Goal: Information Seeking & Learning: Ask a question

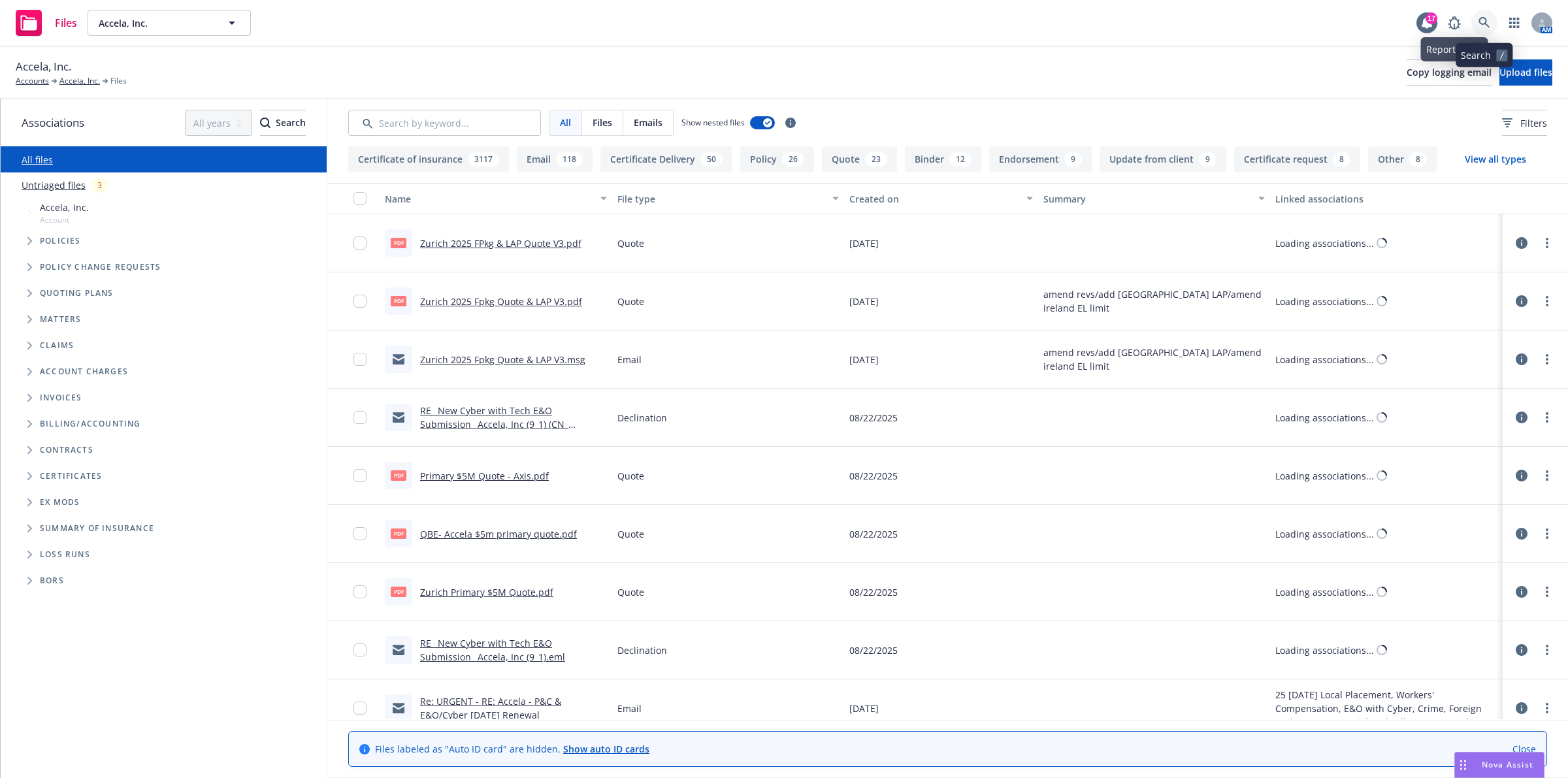
click at [1489, 31] on link at bounding box center [1485, 22] width 26 height 26
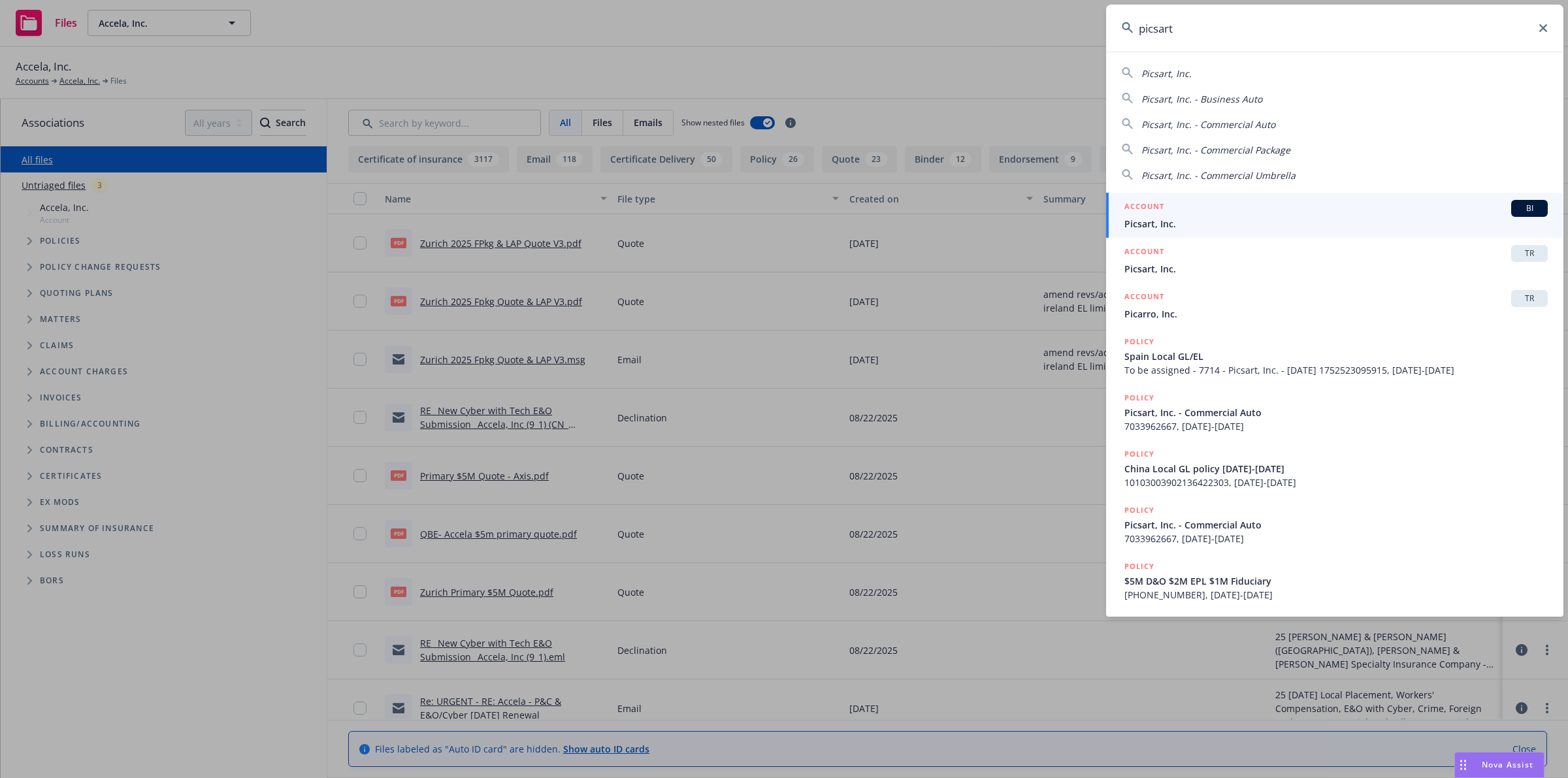
type input "picsart"
click at [1193, 227] on span "Picsart, Inc." at bounding box center [1336, 223] width 423 height 14
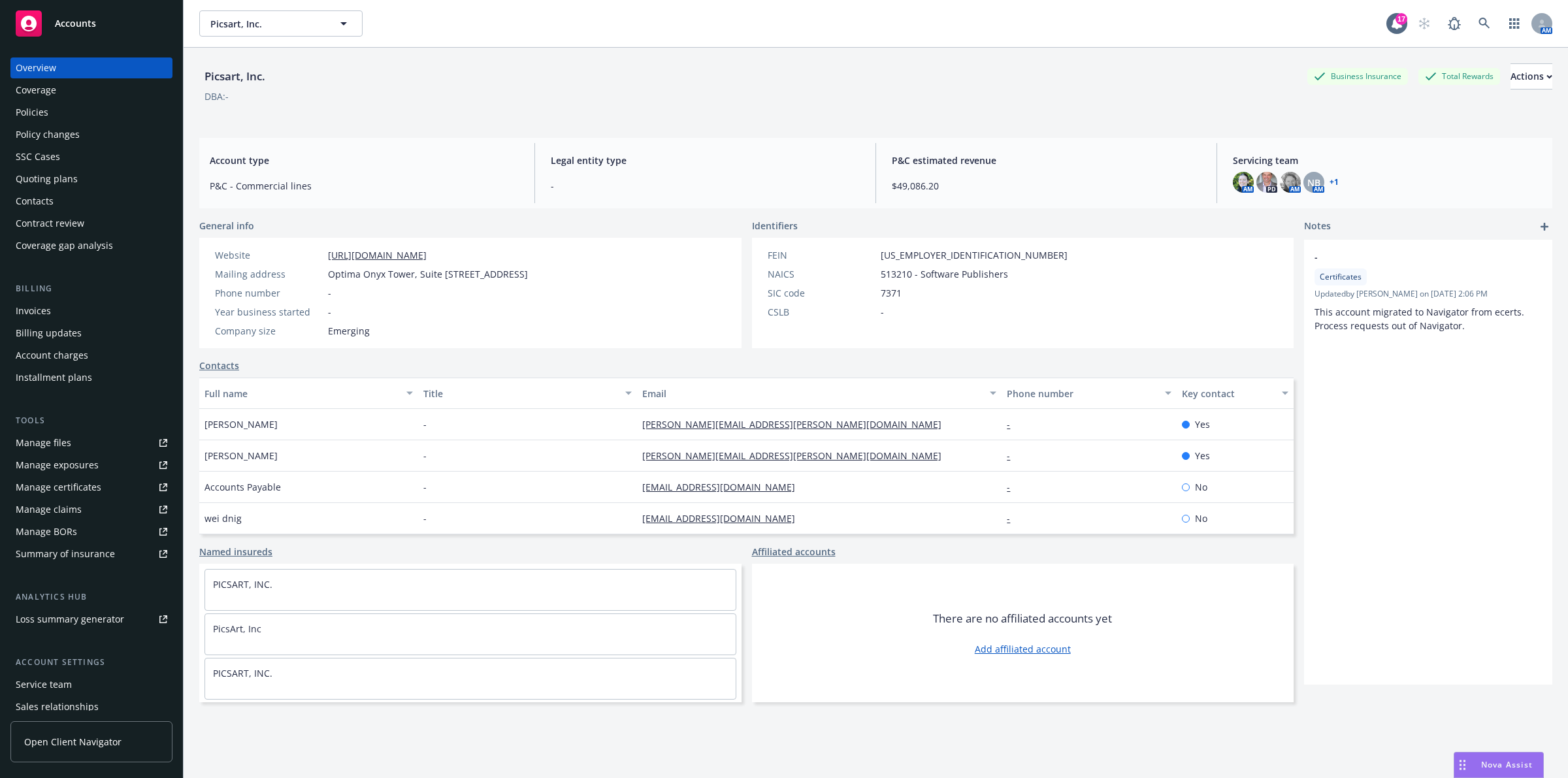
click at [76, 311] on div "Invoices" at bounding box center [91, 311] width 152 height 21
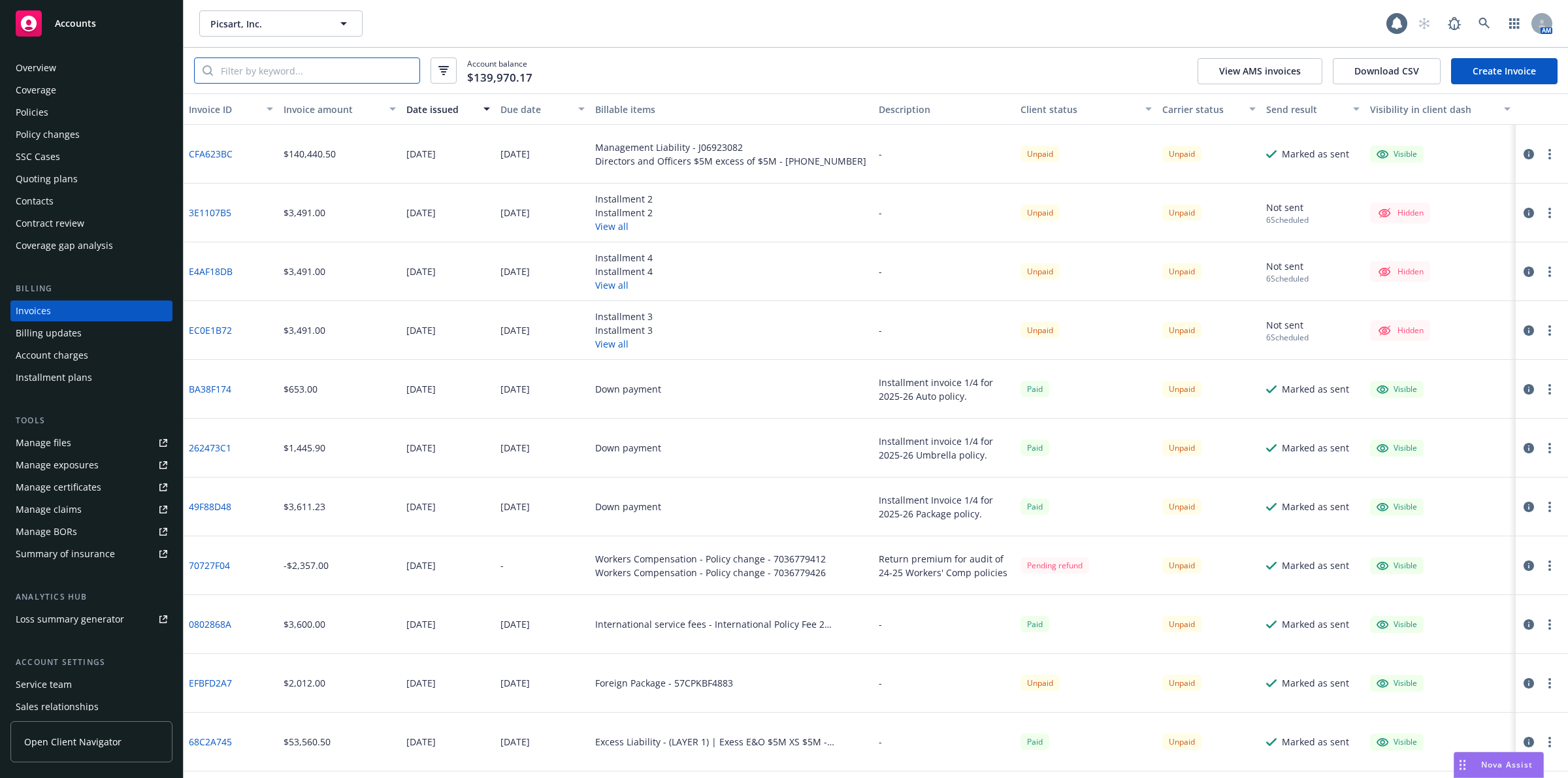
drag, startPoint x: 249, startPoint y: 73, endPoint x: 262, endPoint y: 69, distance: 13.6
click at [249, 73] on input "search" at bounding box center [316, 71] width 206 height 25
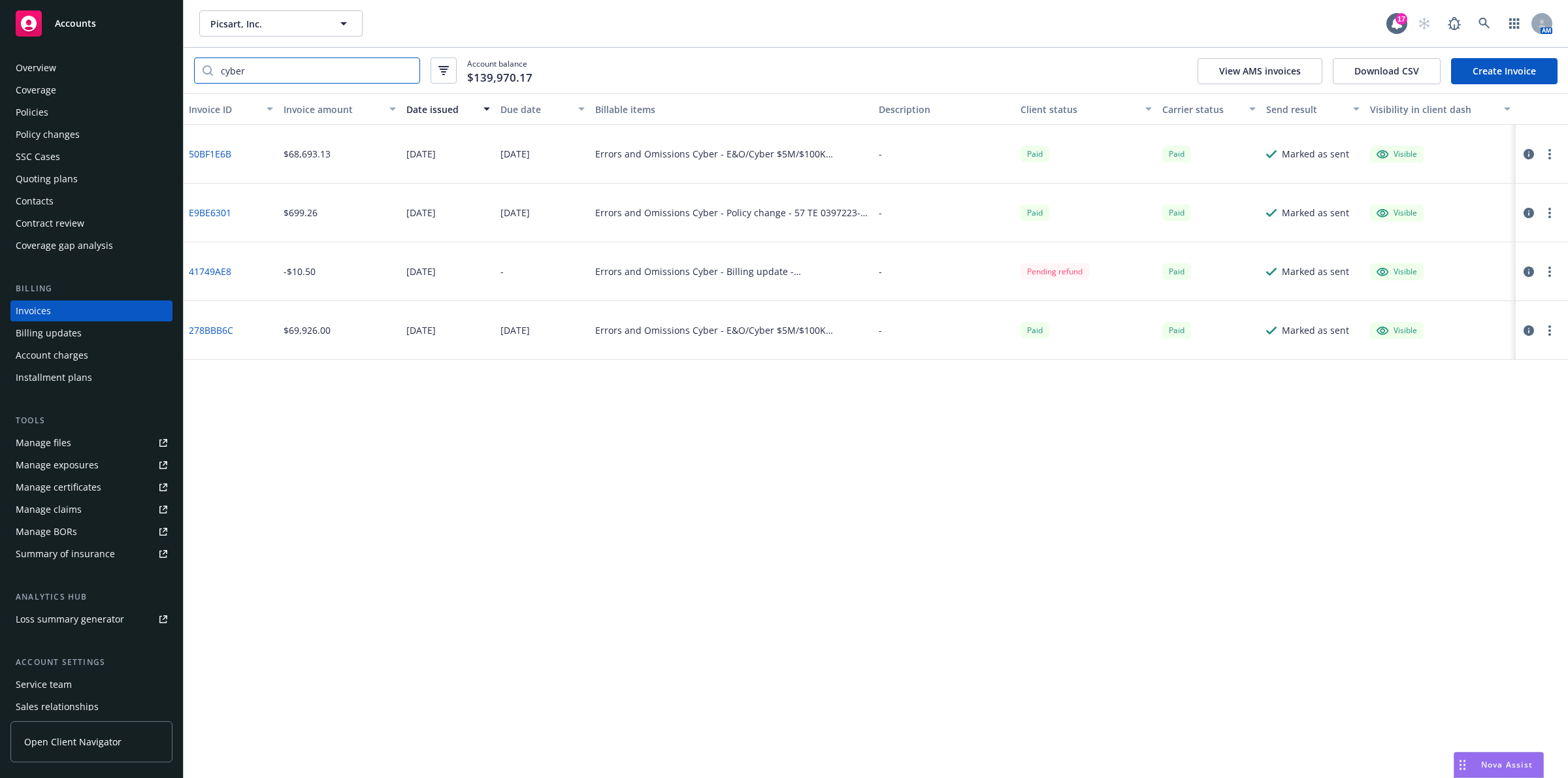
type input "cyber"
click at [220, 269] on link "41749AE8" at bounding box center [209, 271] width 43 height 14
click at [214, 329] on link "278BBB6C" at bounding box center [210, 330] width 44 height 14
click at [217, 152] on link "50BF1E6B" at bounding box center [209, 153] width 43 height 14
click at [206, 206] on link "E9BE6301" at bounding box center [209, 213] width 43 height 14
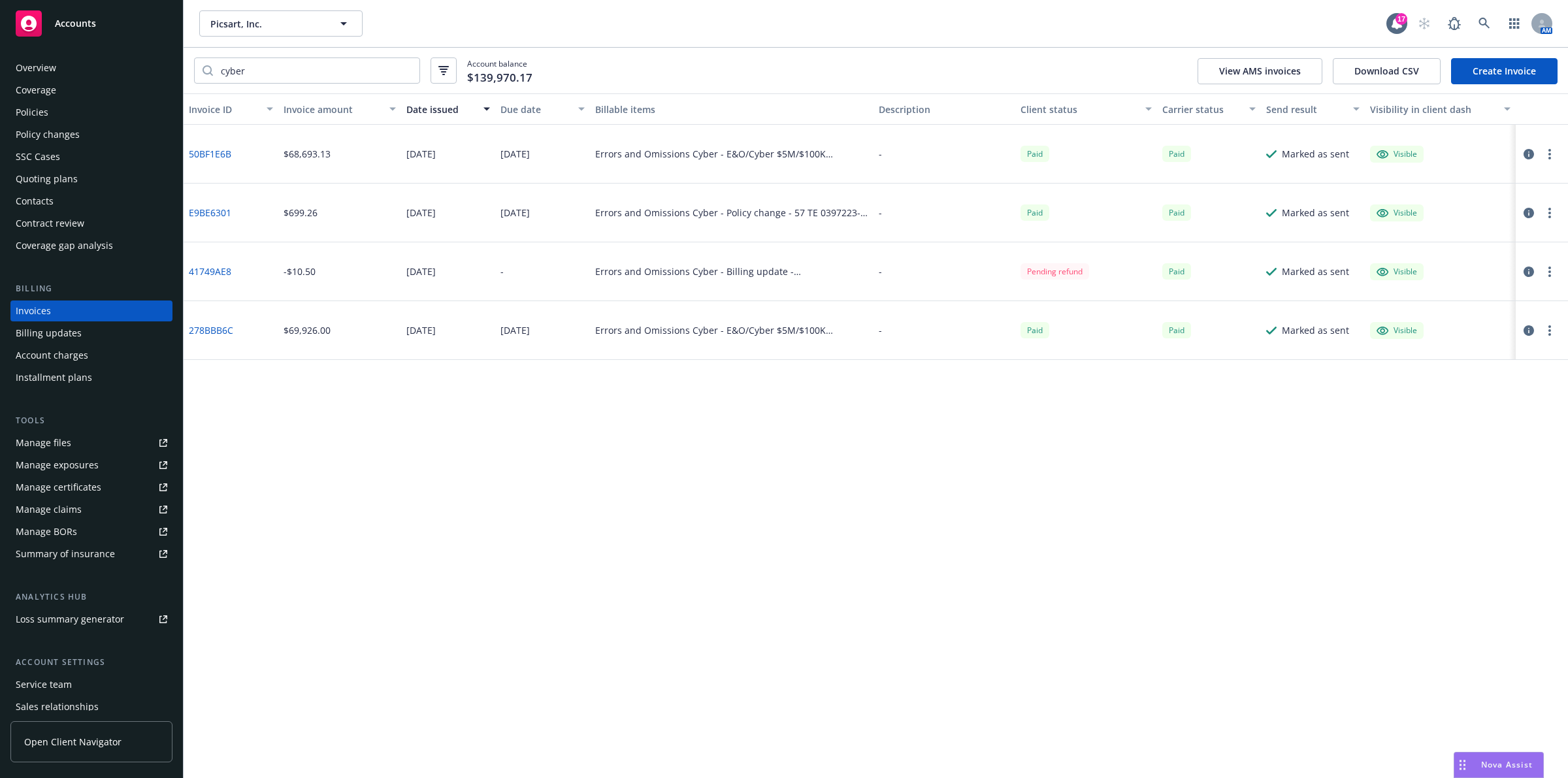
click at [503, 474] on div "Invoice ID Invoice amount Date issued Due date Billable items Description Clien…" at bounding box center [876, 436] width 1384 height 685
click at [1027, 273] on div "Pending refund" at bounding box center [1055, 271] width 69 height 16
click at [1092, 274] on div "Pending refund" at bounding box center [1086, 271] width 142 height 59
click at [229, 266] on link "41749AE8" at bounding box center [209, 271] width 43 height 14
click at [955, 485] on div "Invoice ID Invoice amount Date issued Due date Billable items Description Clien…" at bounding box center [876, 436] width 1384 height 685
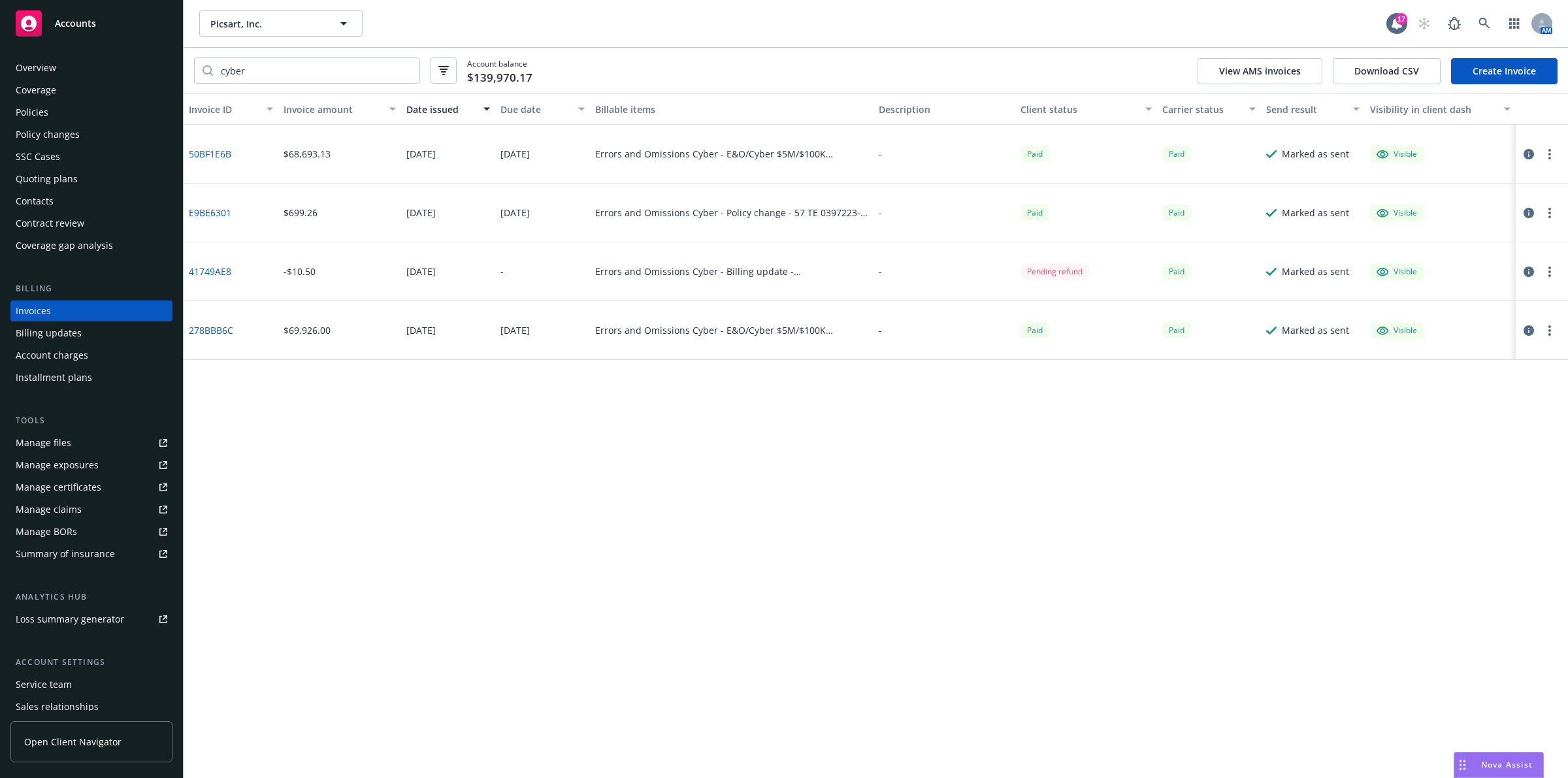
click at [721, 500] on div "Invoice ID Invoice amount Date issued Due date Billable items Description Clien…" at bounding box center [876, 436] width 1384 height 685
click at [1485, 33] on link at bounding box center [1485, 23] width 26 height 26
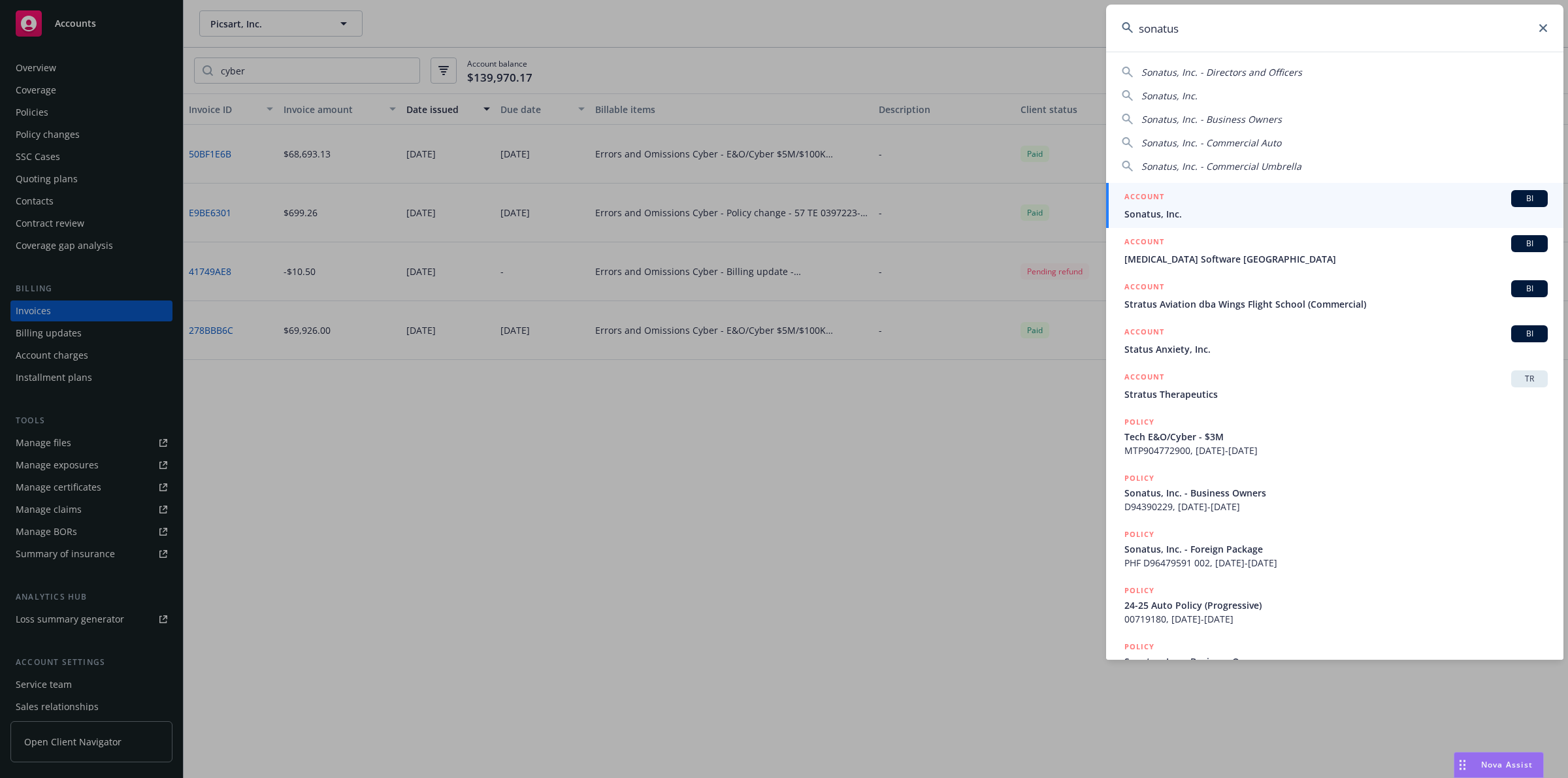
type input "sonatus"
click at [1373, 213] on span "Sonatus, Inc." at bounding box center [1336, 213] width 423 height 14
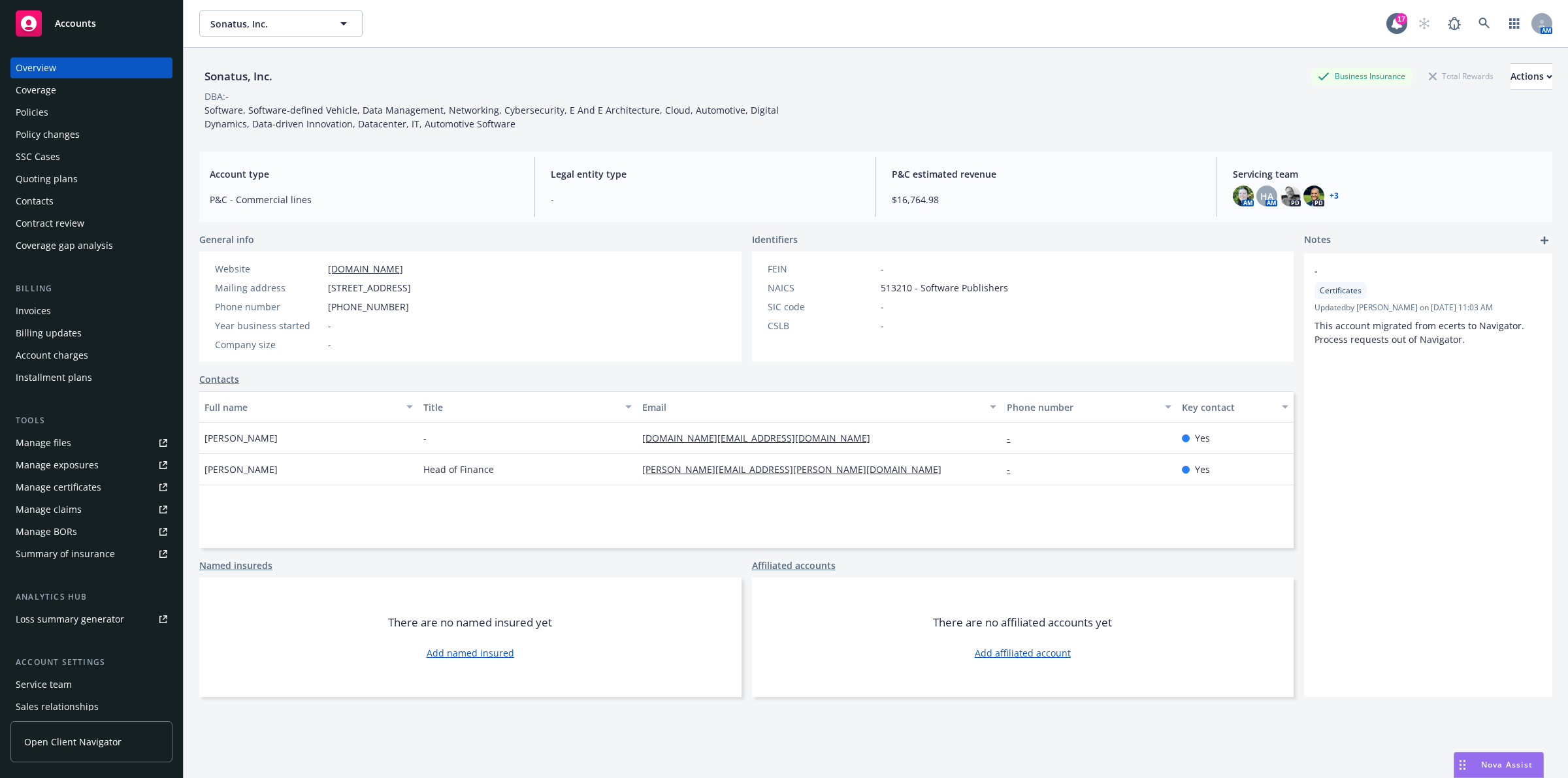
click at [57, 120] on div "Policies" at bounding box center [91, 112] width 152 height 21
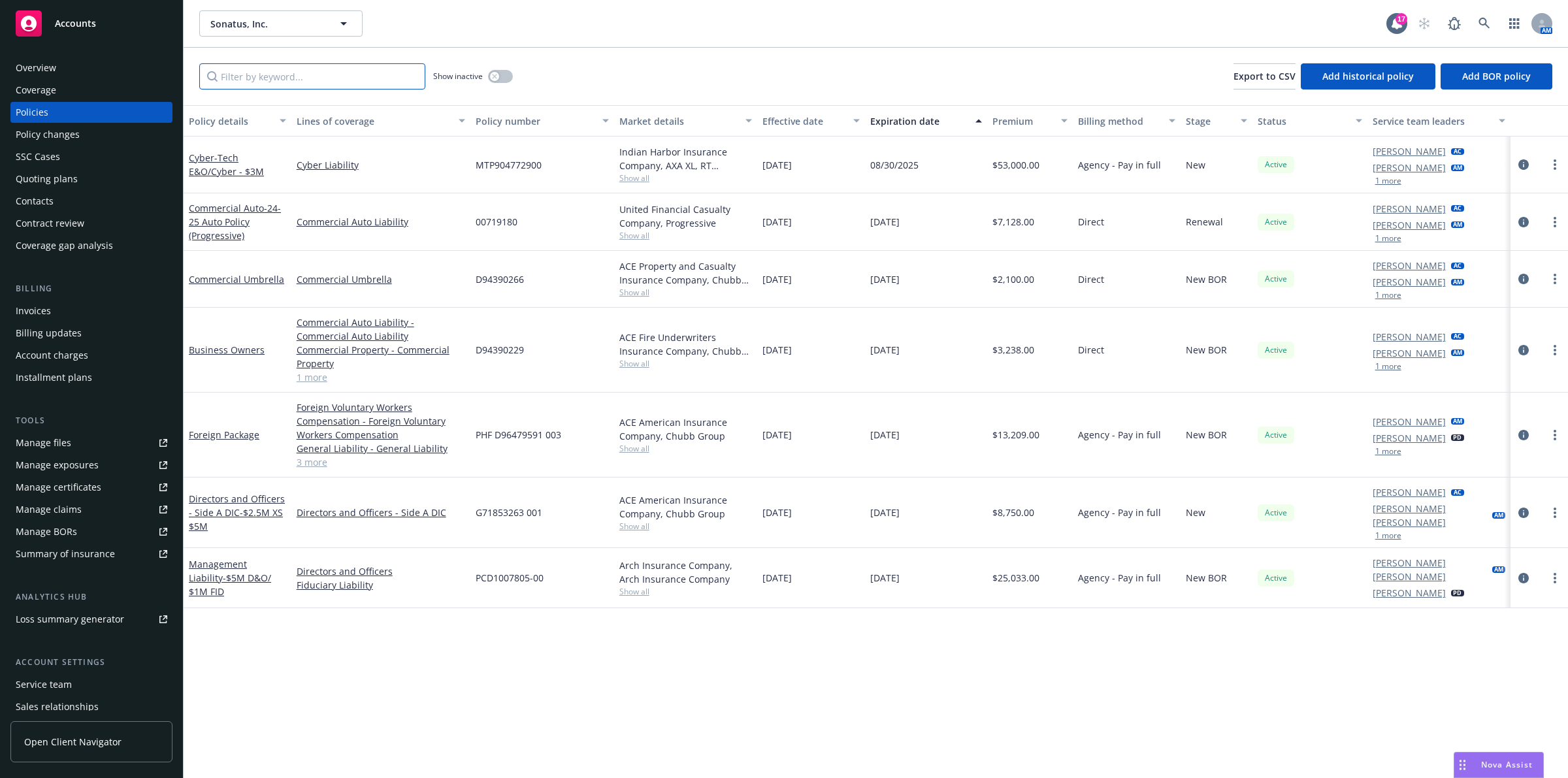
click at [345, 79] on input "Filter by keyword..." at bounding box center [312, 76] width 226 height 26
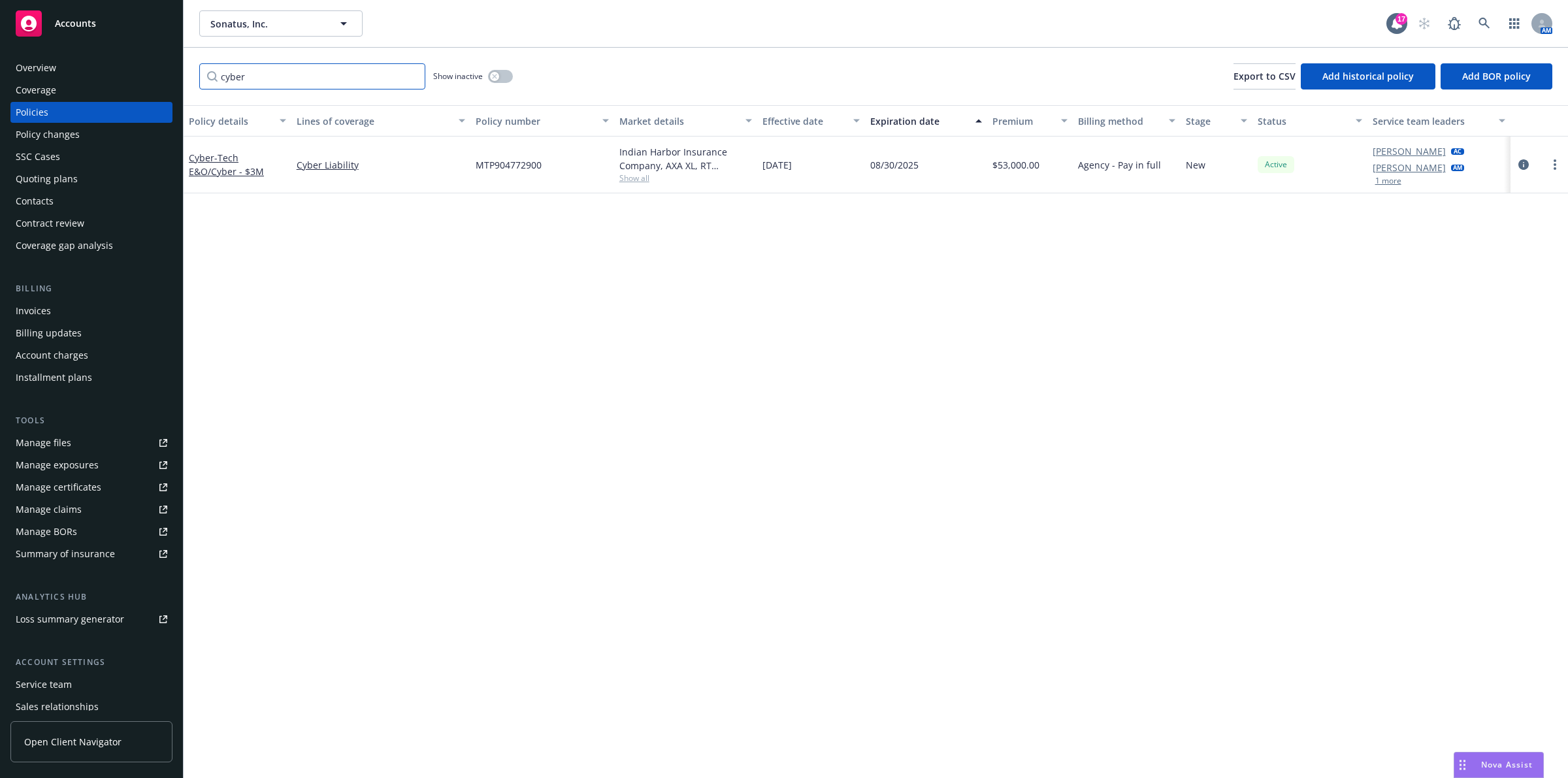
type input "cyber"
click at [504, 79] on button "button" at bounding box center [500, 76] width 25 height 13
click at [502, 80] on button "button" at bounding box center [500, 76] width 25 height 13
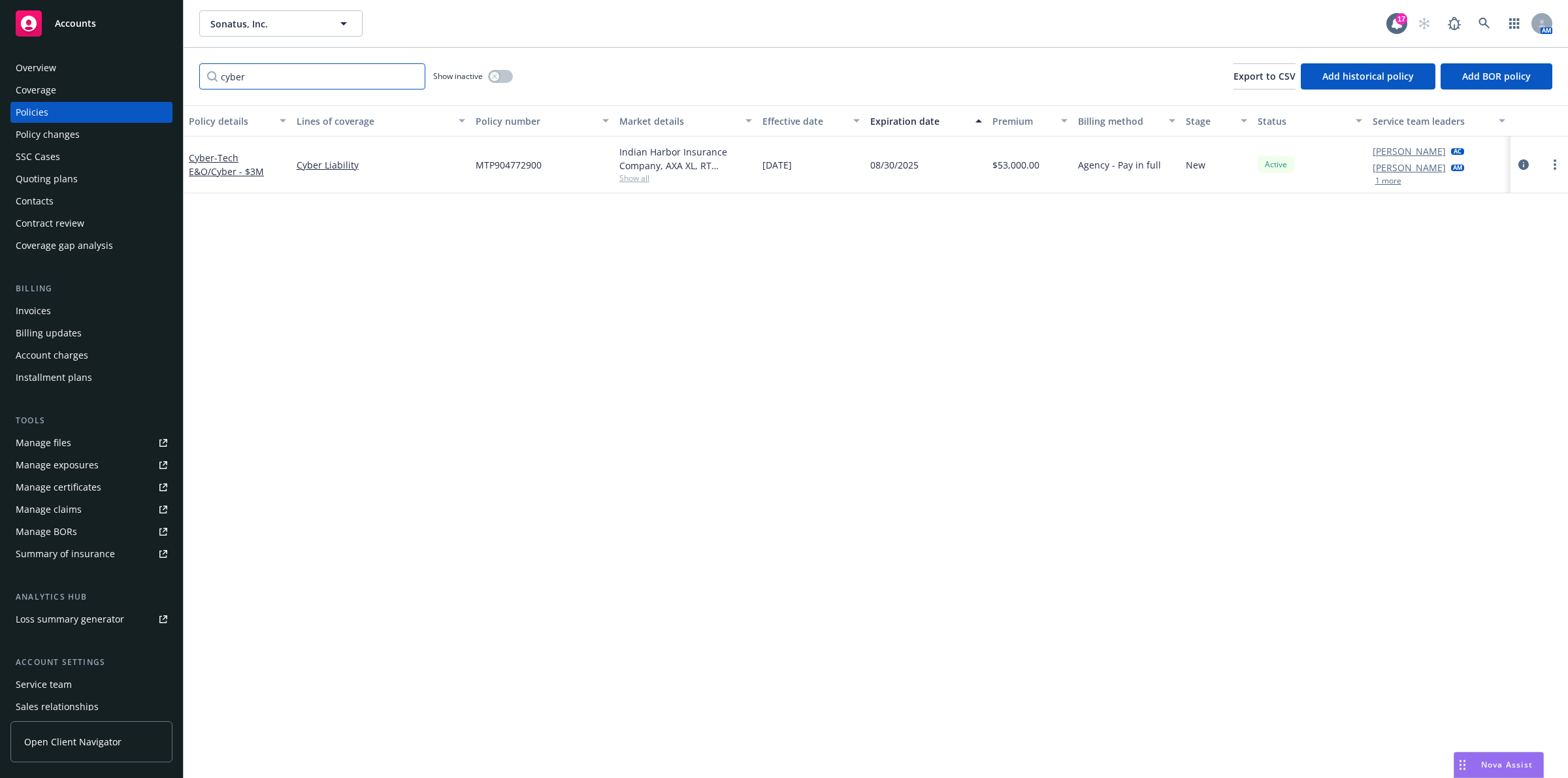
click at [411, 77] on input "cyber" at bounding box center [312, 76] width 226 height 26
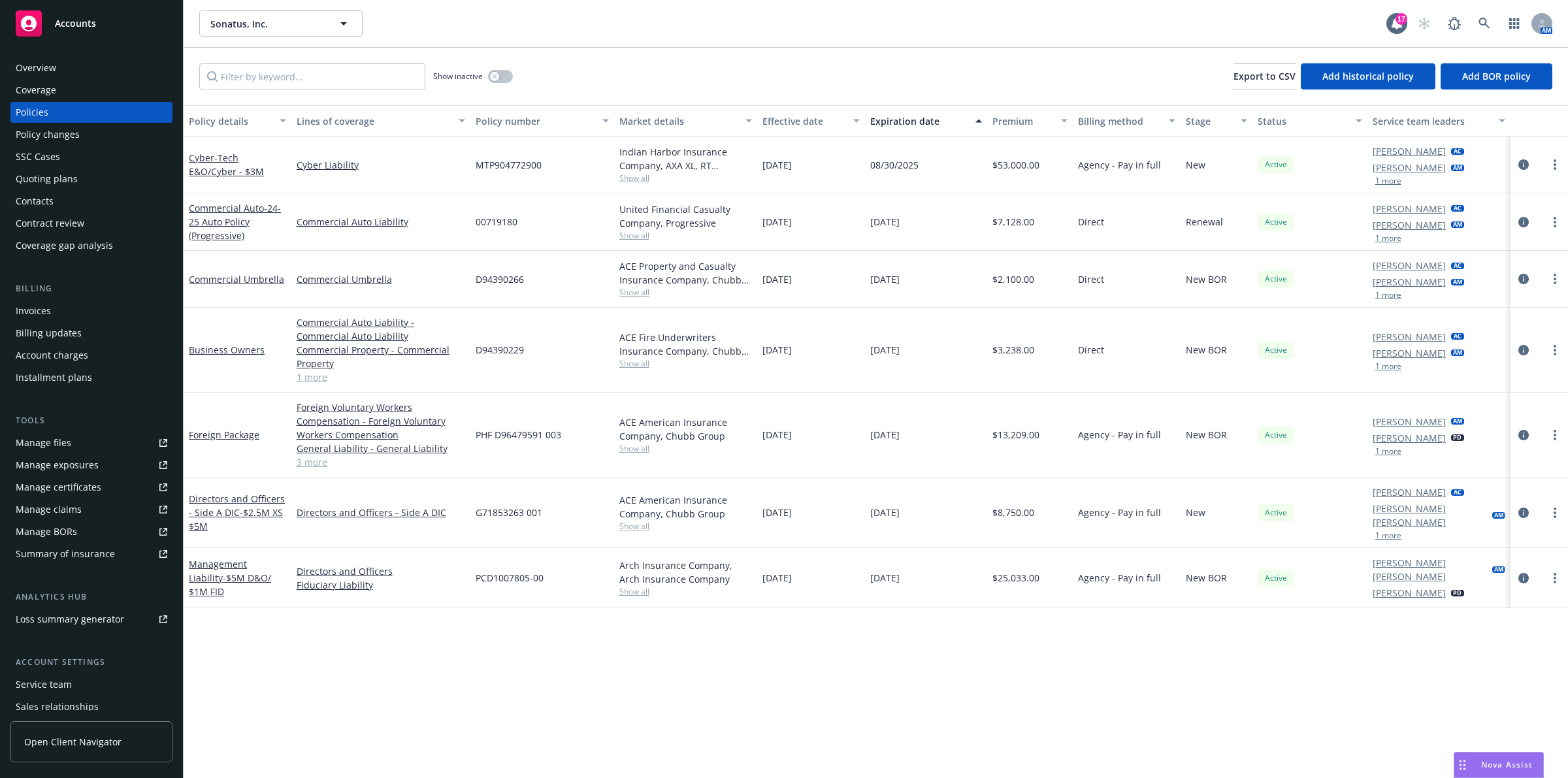
click at [500, 43] on div "Sonatus, Inc. Sonatus, Inc. 17 AM" at bounding box center [876, 23] width 1384 height 47
click at [1491, 30] on link at bounding box center [1485, 23] width 26 height 26
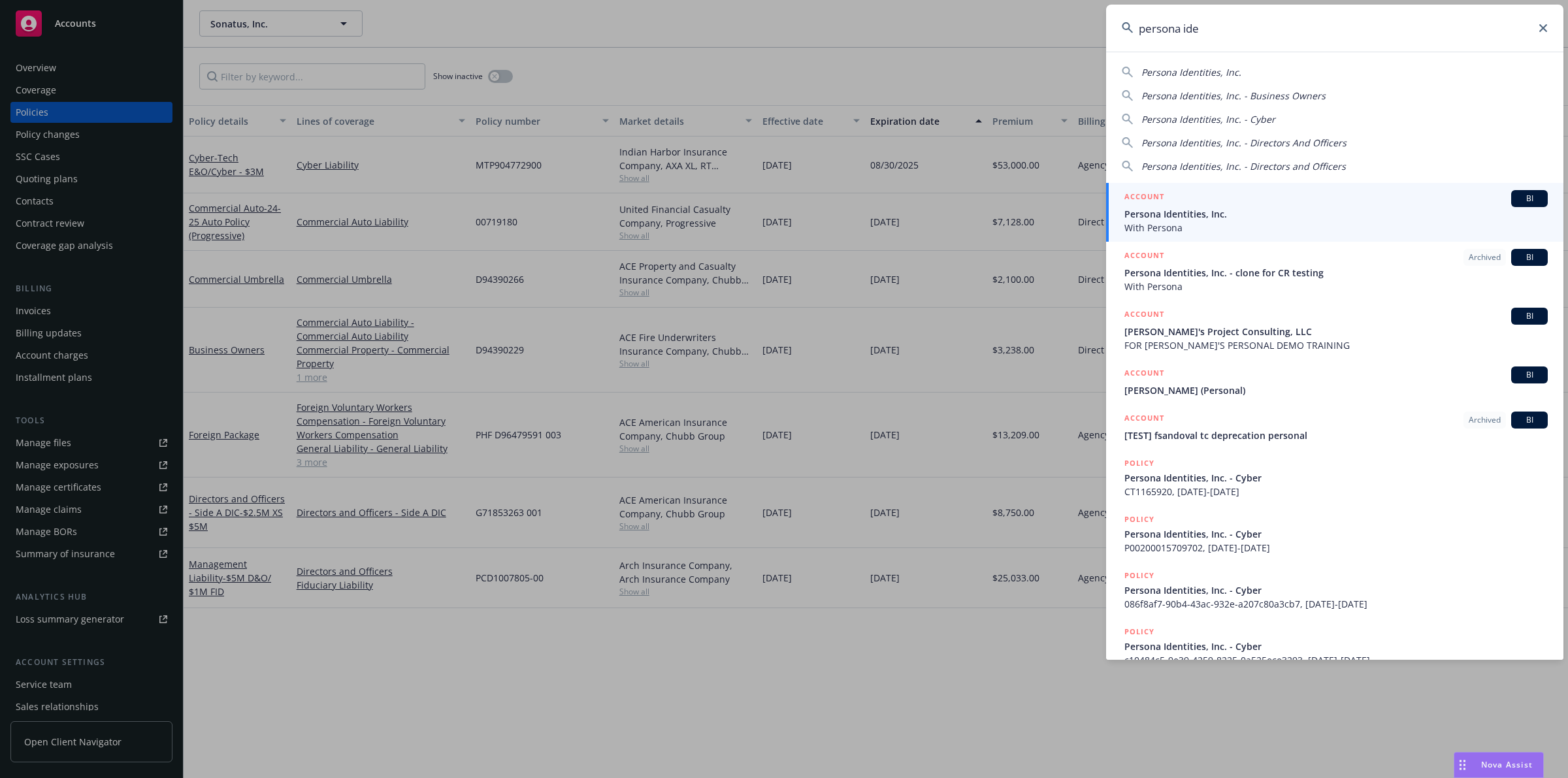
type input "persona ide"
click at [1288, 209] on span "Persona Identities, Inc." at bounding box center [1336, 213] width 423 height 14
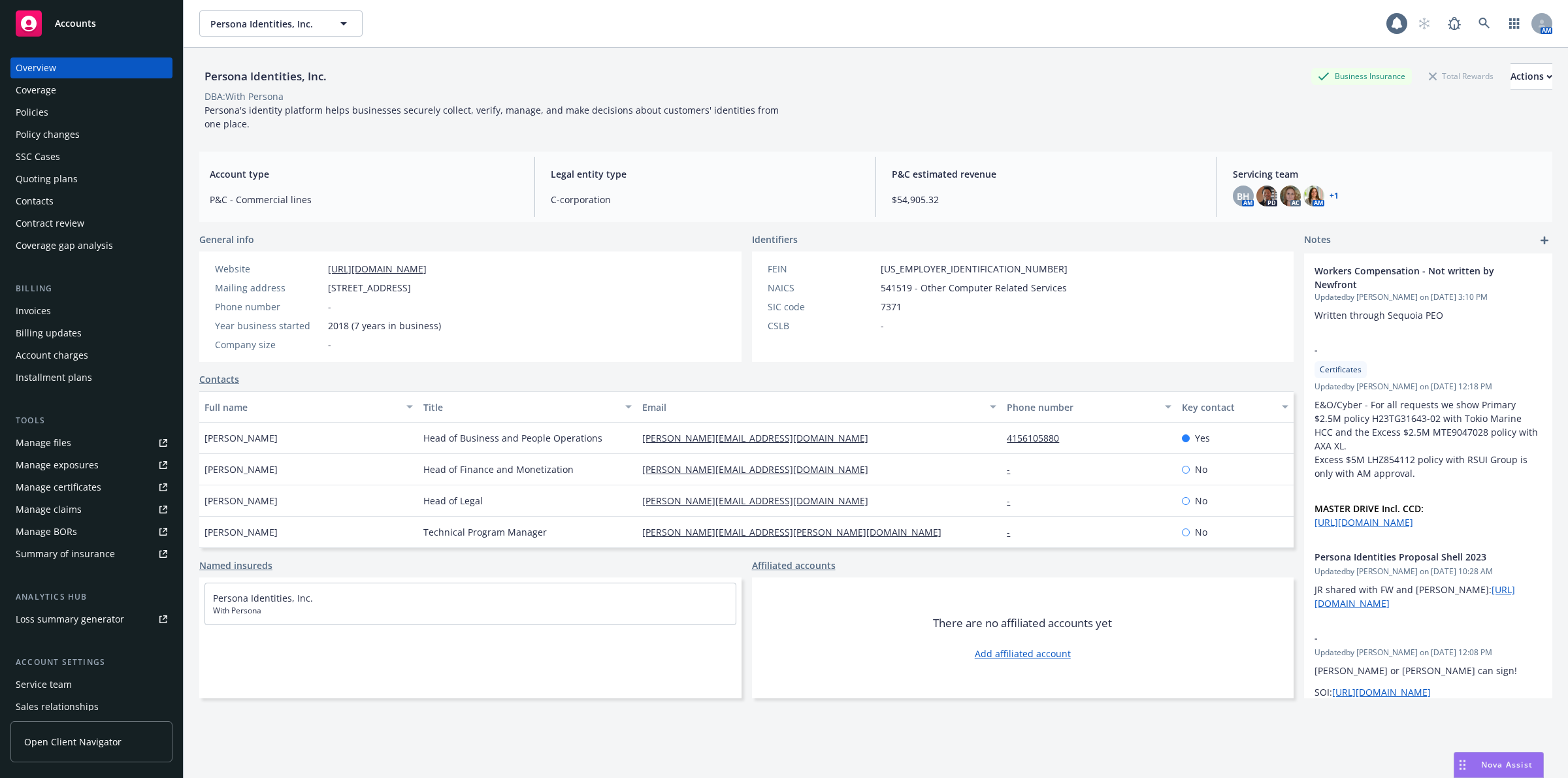
click at [51, 112] on div "Policies" at bounding box center [91, 112] width 152 height 21
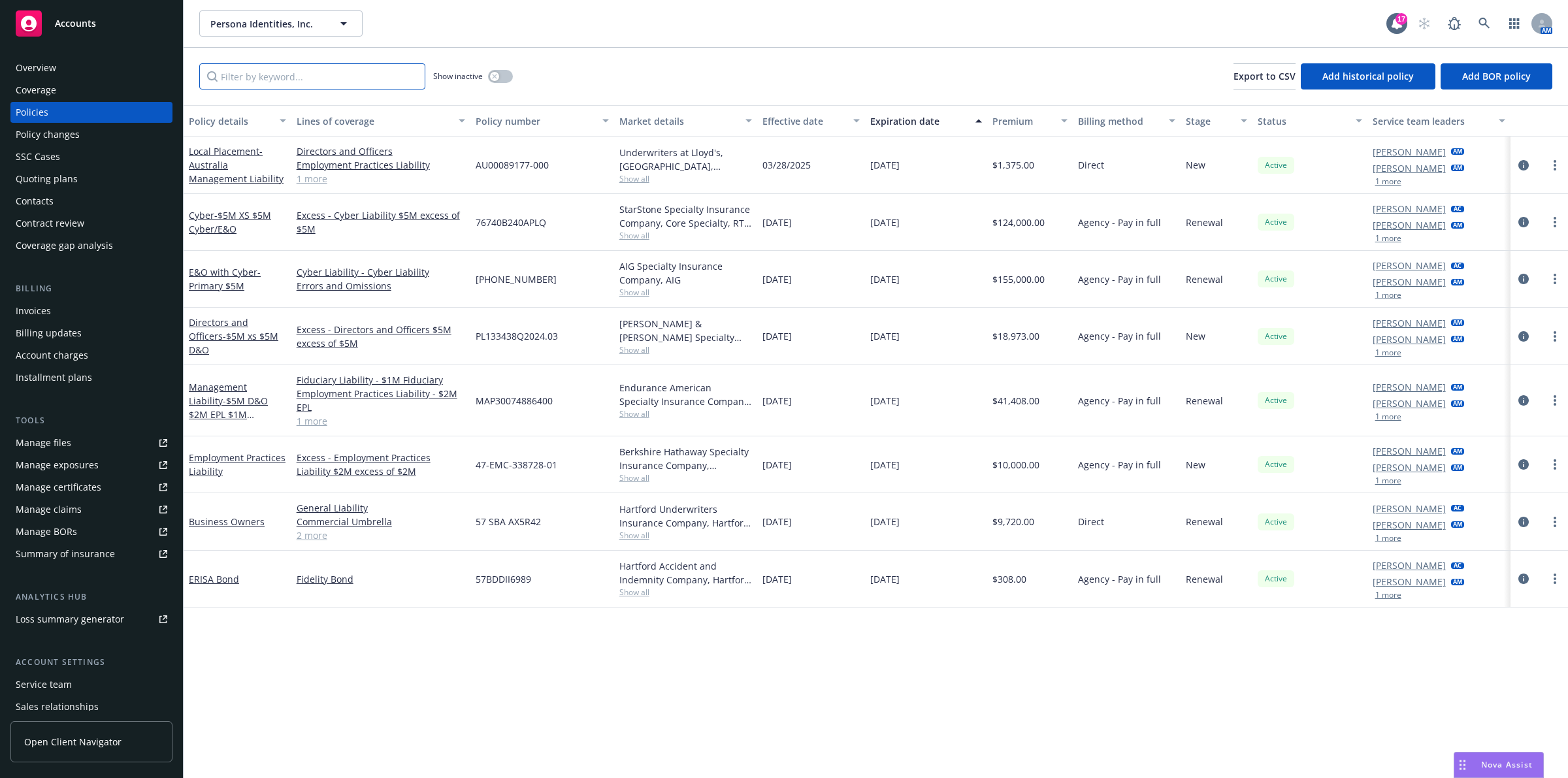
click at [278, 67] on input "Filter by keyword..." at bounding box center [312, 76] width 226 height 26
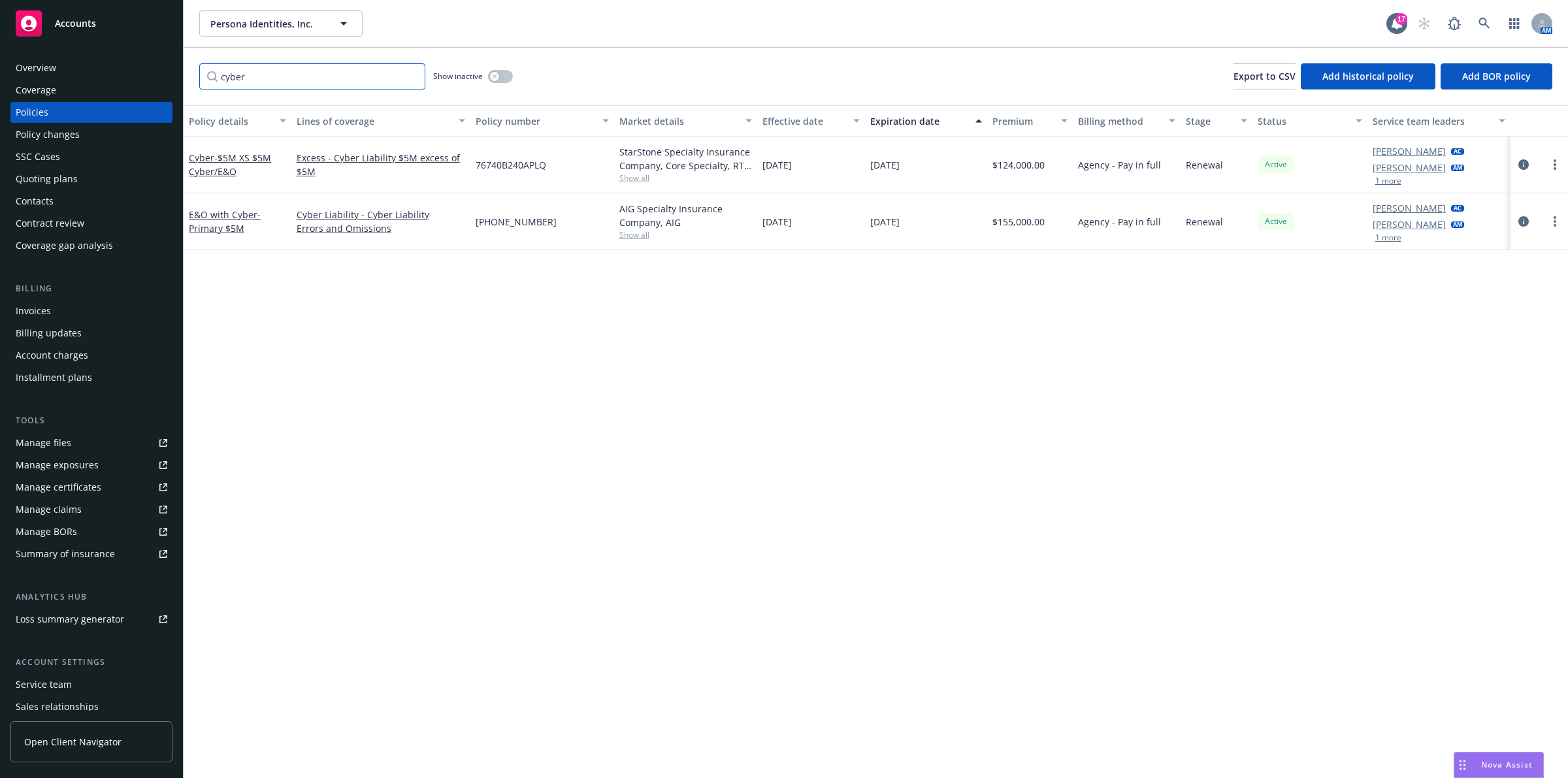
type input "cyber"
click at [799, 428] on div "Policy details Lines of coverage Policy number Market details Effective date Ex…" at bounding box center [876, 441] width 1384 height 673
drag, startPoint x: 723, startPoint y: 394, endPoint x: 717, endPoint y: 399, distance: 7.8
click at [723, 395] on div "Policy details Lines of coverage Policy number Market details Effective date Ex…" at bounding box center [876, 441] width 1384 height 673
click at [618, 557] on div "Policy details Lines of coverage Policy number Market details Effective date Ex…" at bounding box center [876, 441] width 1384 height 673
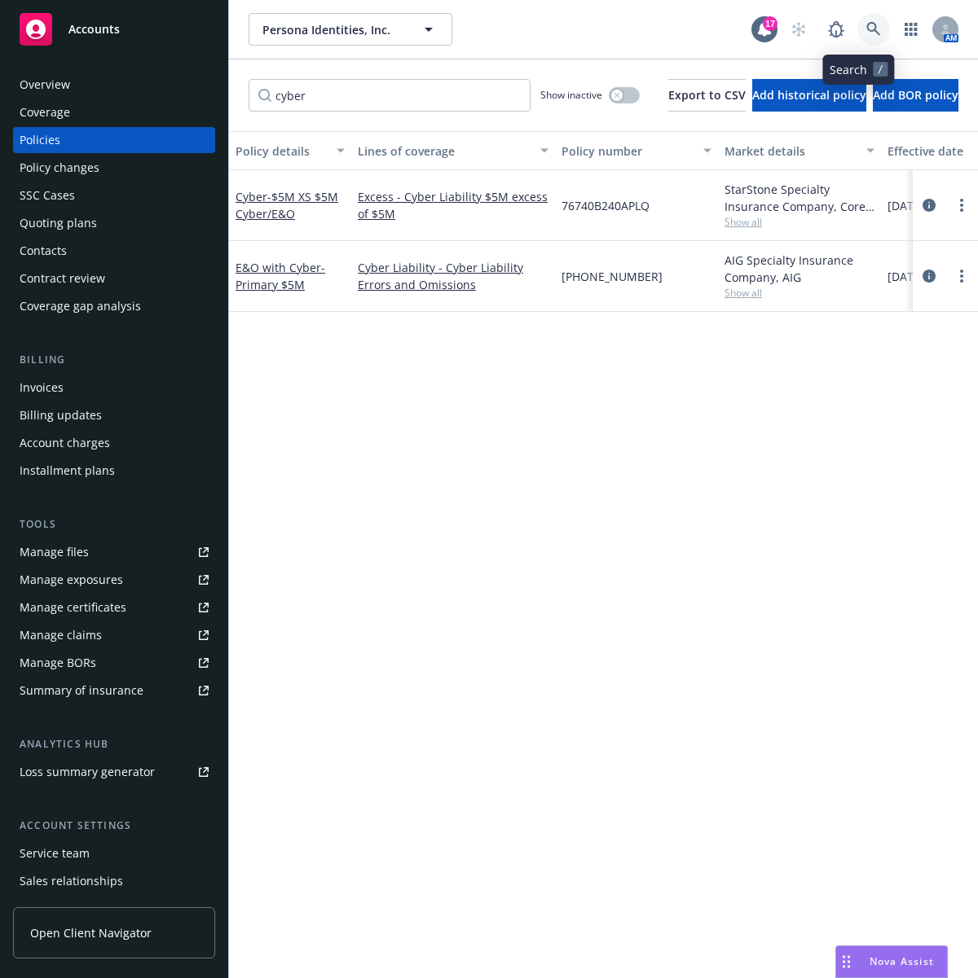
click at [866, 24] on icon at bounding box center [873, 29] width 14 height 14
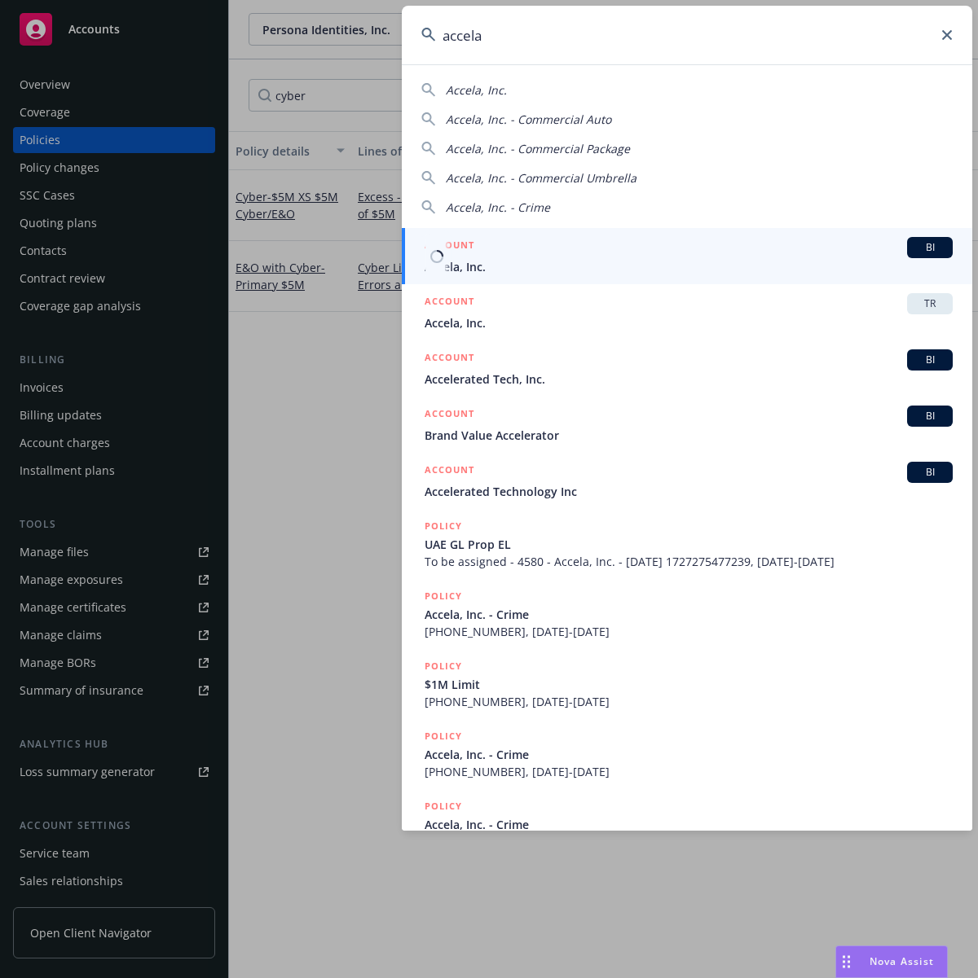
type input "accela"
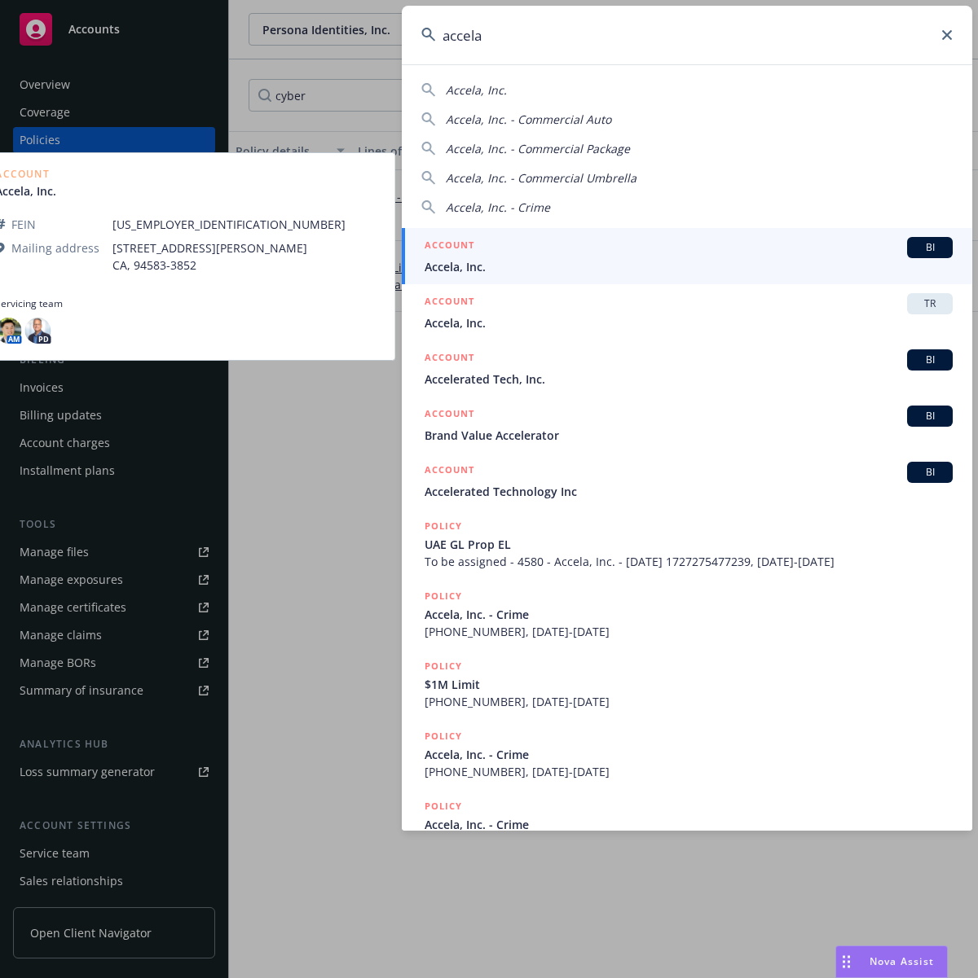
click at [532, 266] on span "Accela, Inc." at bounding box center [688, 266] width 528 height 17
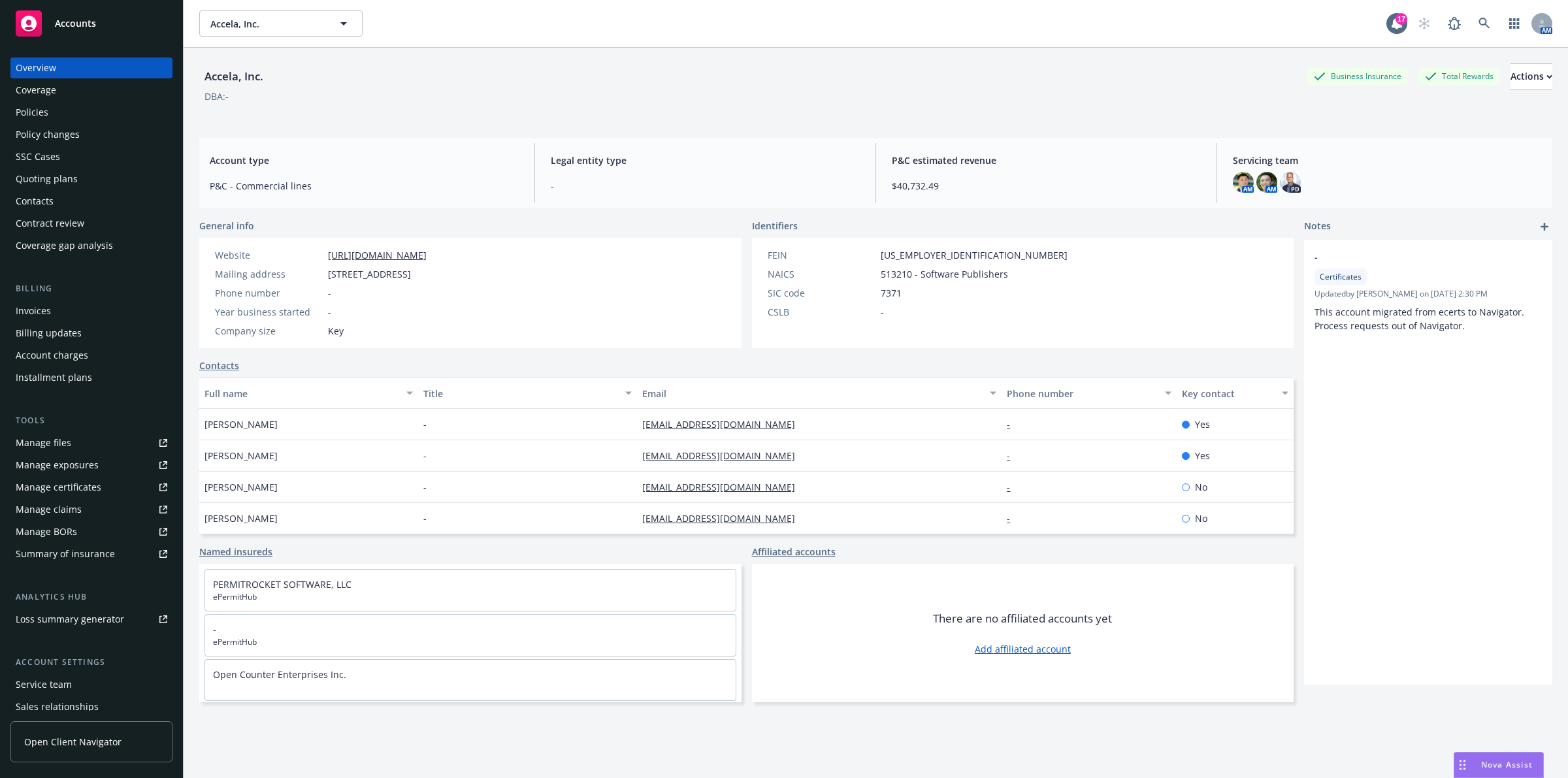
click at [61, 168] on div "Overview Coverage Policies Policy changes SSC Cases Quoting plans Contacts Cont…" at bounding box center [91, 157] width 162 height 199
click at [61, 181] on div "Quoting plans" at bounding box center [47, 179] width 62 height 21
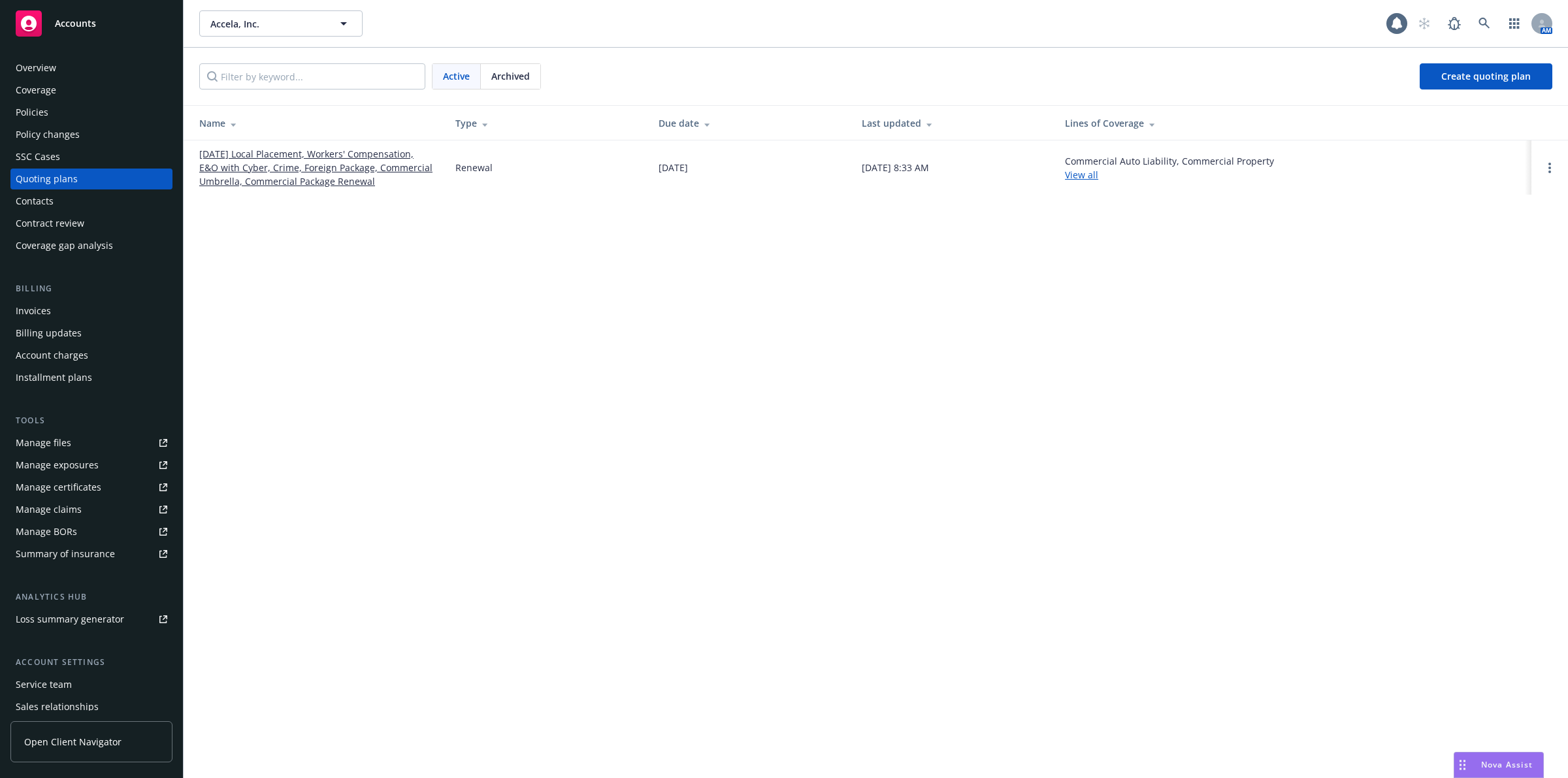
click at [241, 168] on link "09/01/25 Local Placement, Workers' Compensation, E&O with Cyber, Crime, Foreign…" at bounding box center [316, 167] width 235 height 41
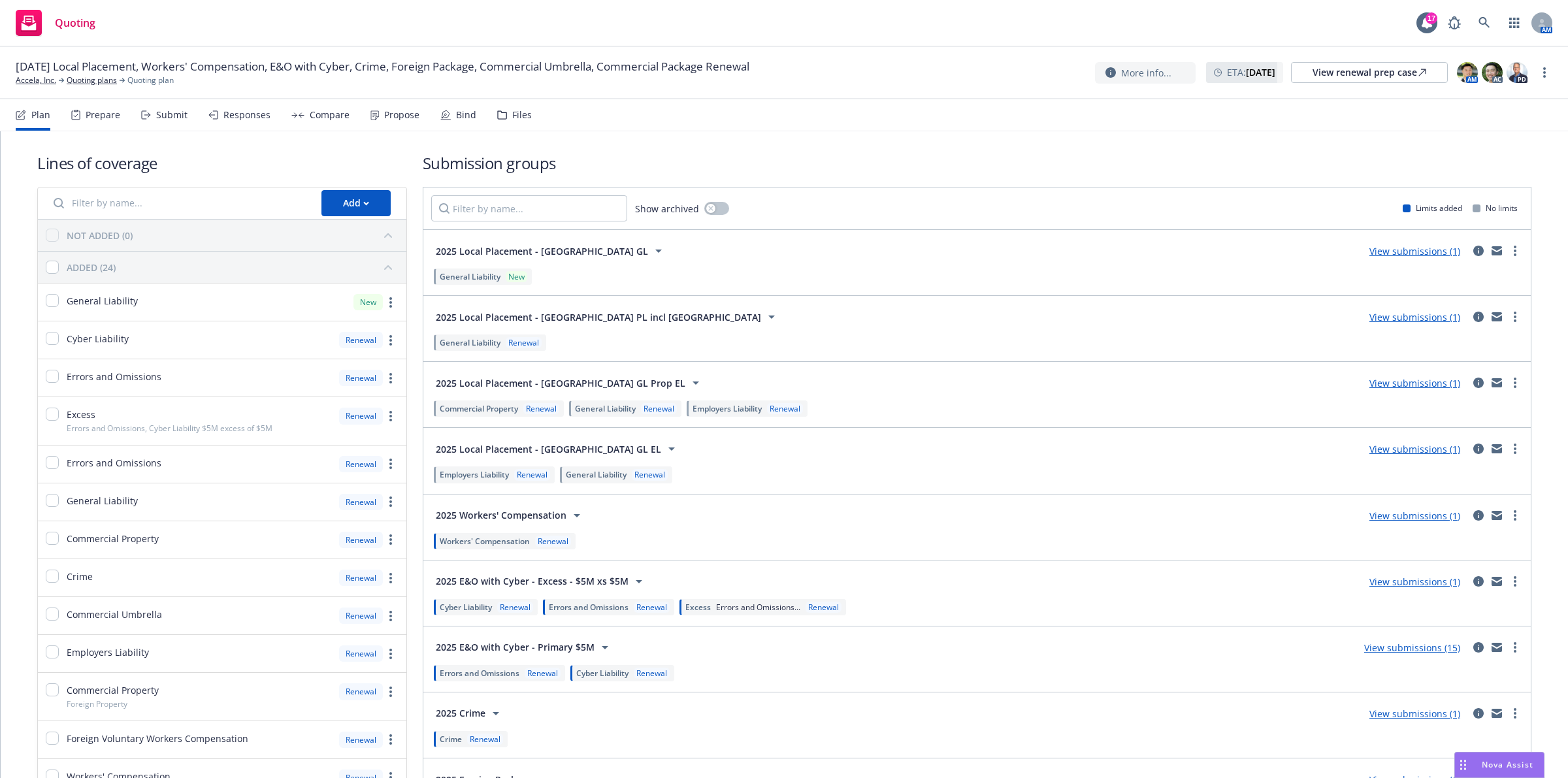
click at [1389, 586] on link "View submissions (1)" at bounding box center [1414, 581] width 91 height 12
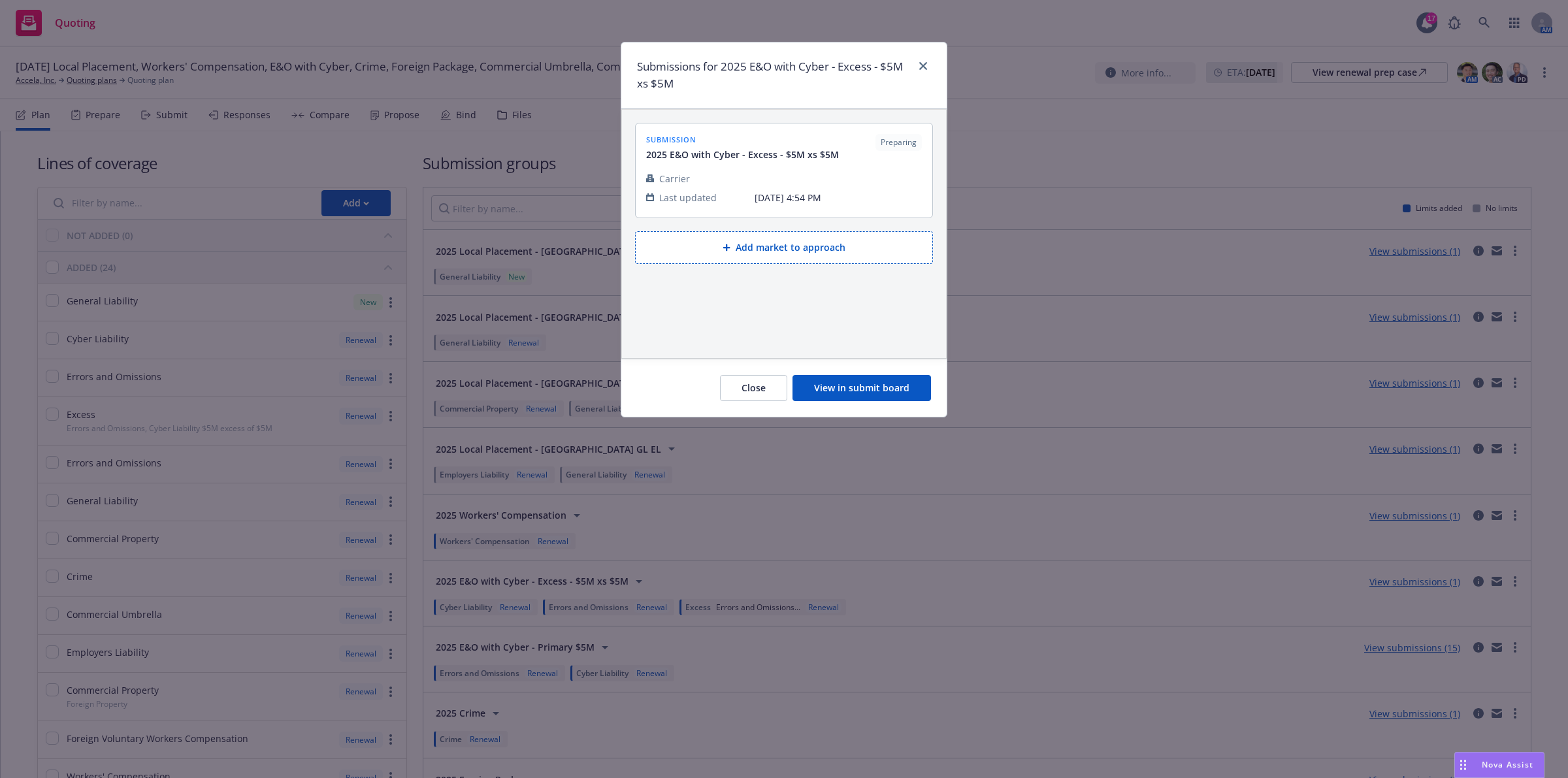
click at [897, 387] on button "View in submit board" at bounding box center [861, 388] width 139 height 26
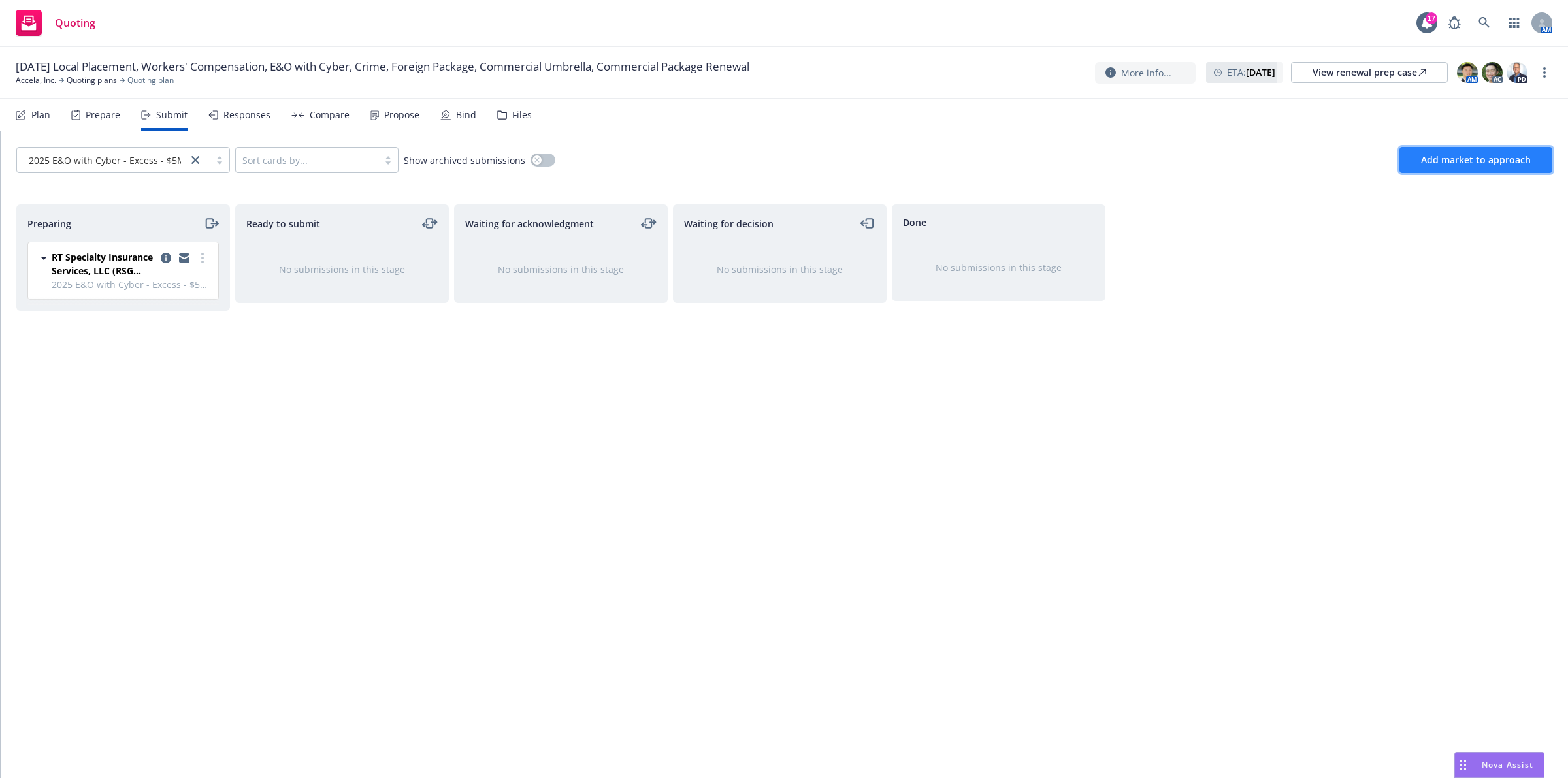
click at [1461, 171] on button "Add market to approach" at bounding box center [1476, 160] width 153 height 26
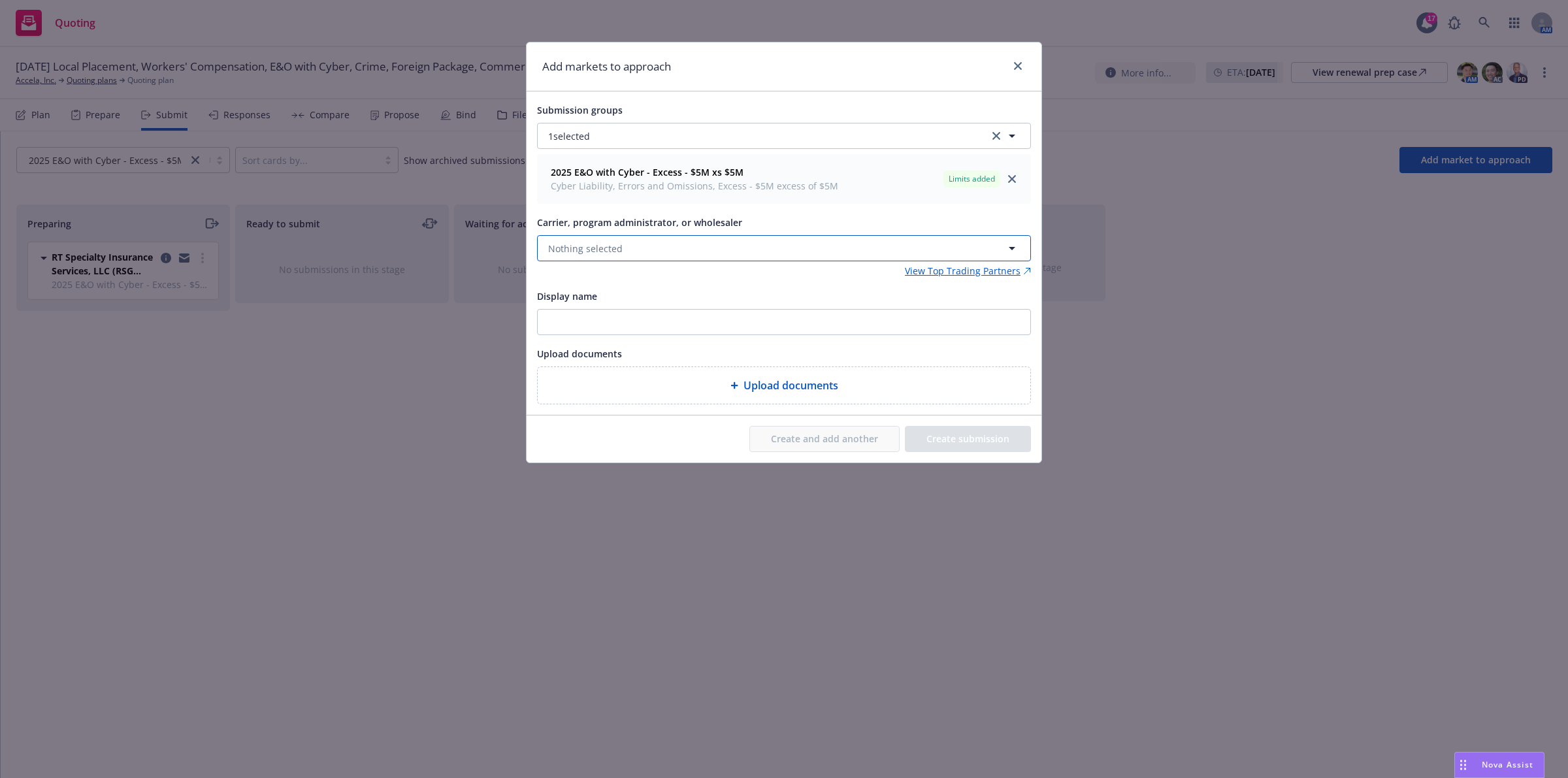
click at [772, 256] on button "Nothing selected" at bounding box center [784, 248] width 494 height 26
type input "sompo"
click at [712, 320] on div "Sompo International Appointed carrier" at bounding box center [784, 324] width 476 height 33
click at [985, 438] on button "Create submission" at bounding box center [967, 439] width 126 height 26
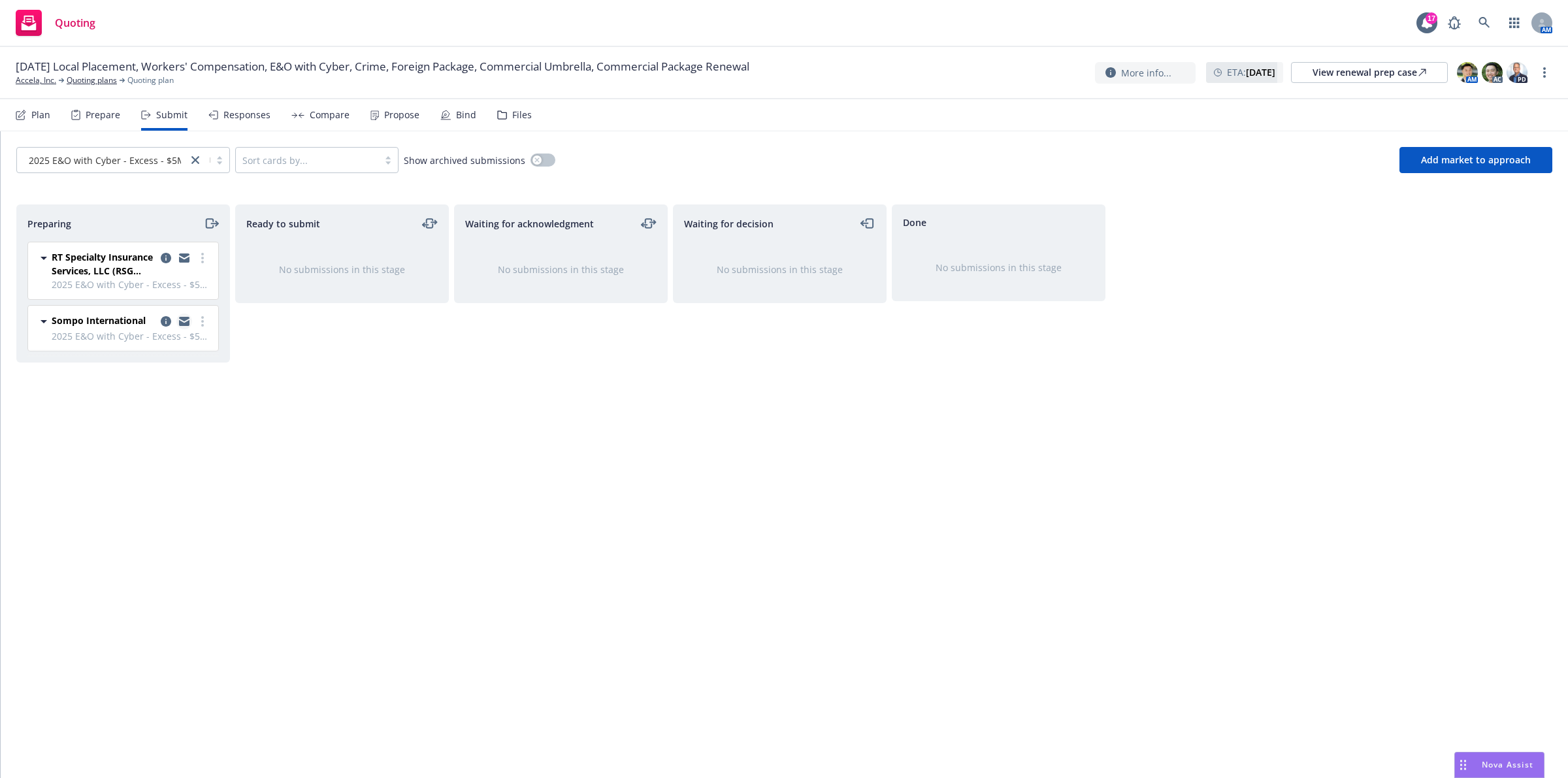
click at [184, 325] on icon "copy logging email" at bounding box center [184, 322] width 10 height 6
click at [1281, 323] on div "Preparing RT Specialty Insurance Services, LLC (RSG Specialty, LLC) 2025 E&O wi…" at bounding box center [784, 477] width 1536 height 546
click at [1300, 375] on div "Preparing RT Specialty Insurance Services, LLC (RSG Specialty, LLC) 2025 E&O wi…" at bounding box center [784, 477] width 1536 height 546
click at [922, 103] on nav "Plan Prepare Submit Responses Compare Propose Bind Files" at bounding box center [784, 115] width 1537 height 31
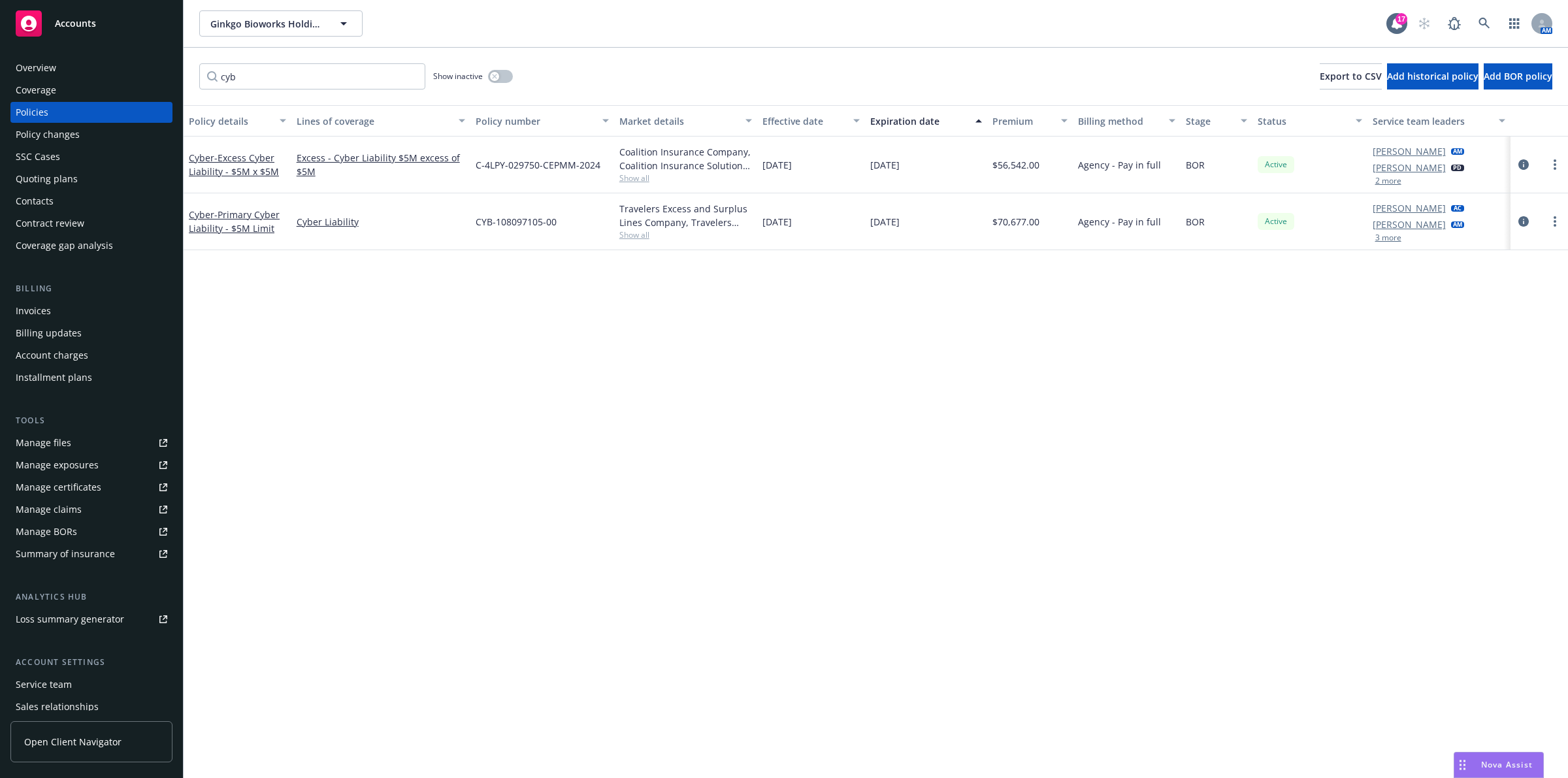
click at [1472, 760] on div "Nova Assist" at bounding box center [1507, 765] width 72 height 11
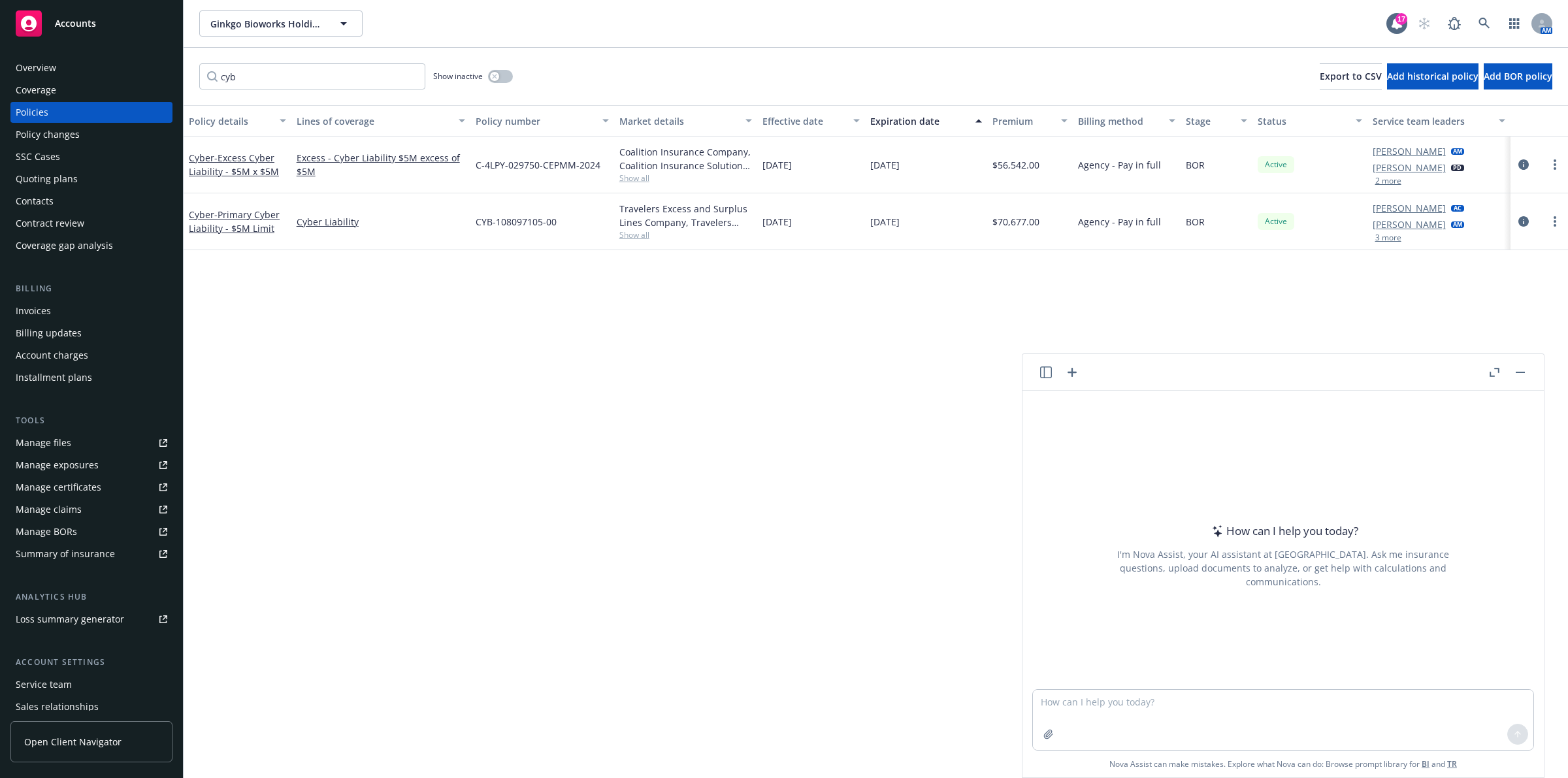
click at [1454, 752] on button "Nova Assist" at bounding box center [1499, 765] width 90 height 26
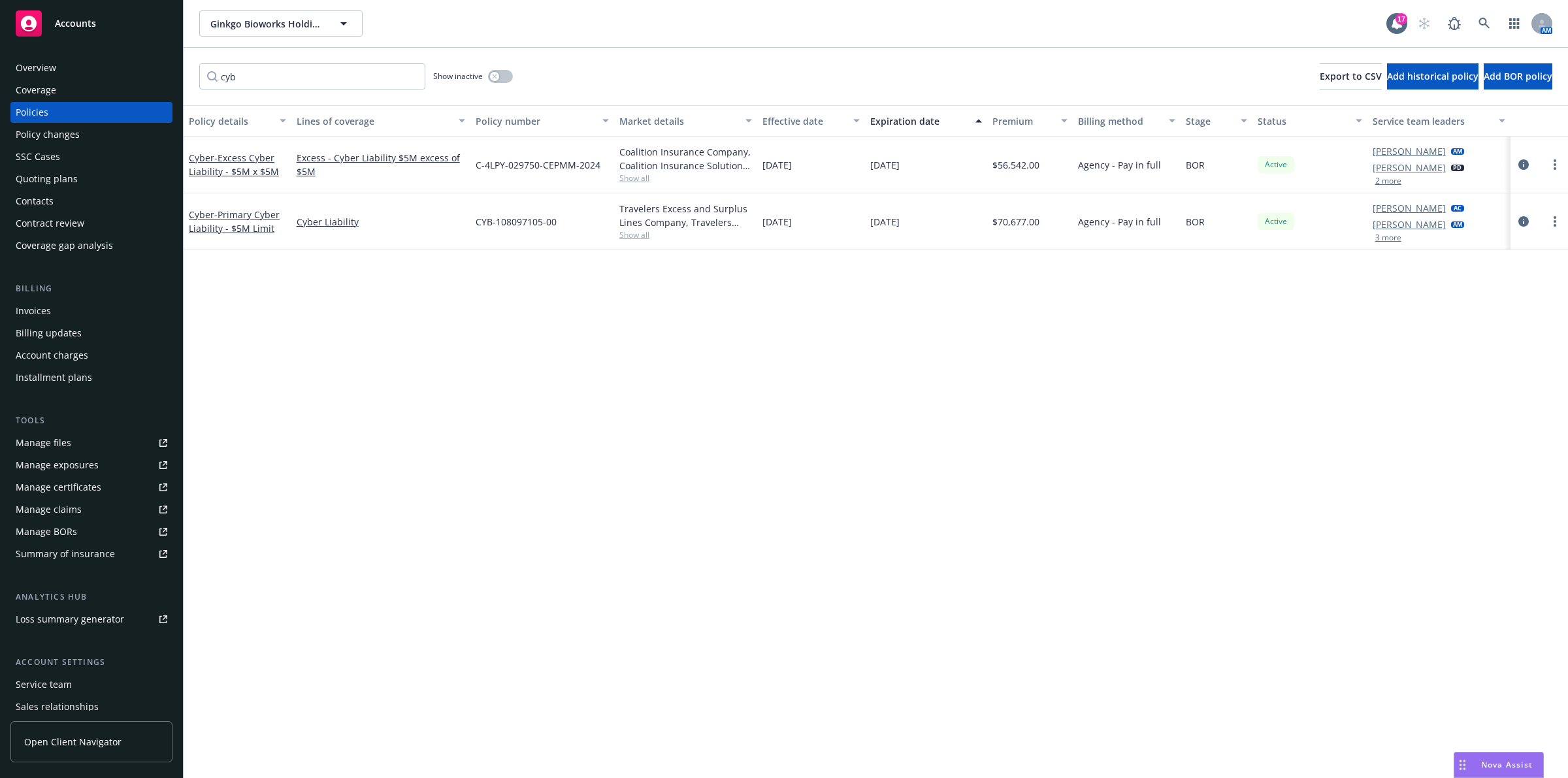
click at [1485, 759] on div "Nova Assist" at bounding box center [1498, 764] width 89 height 25
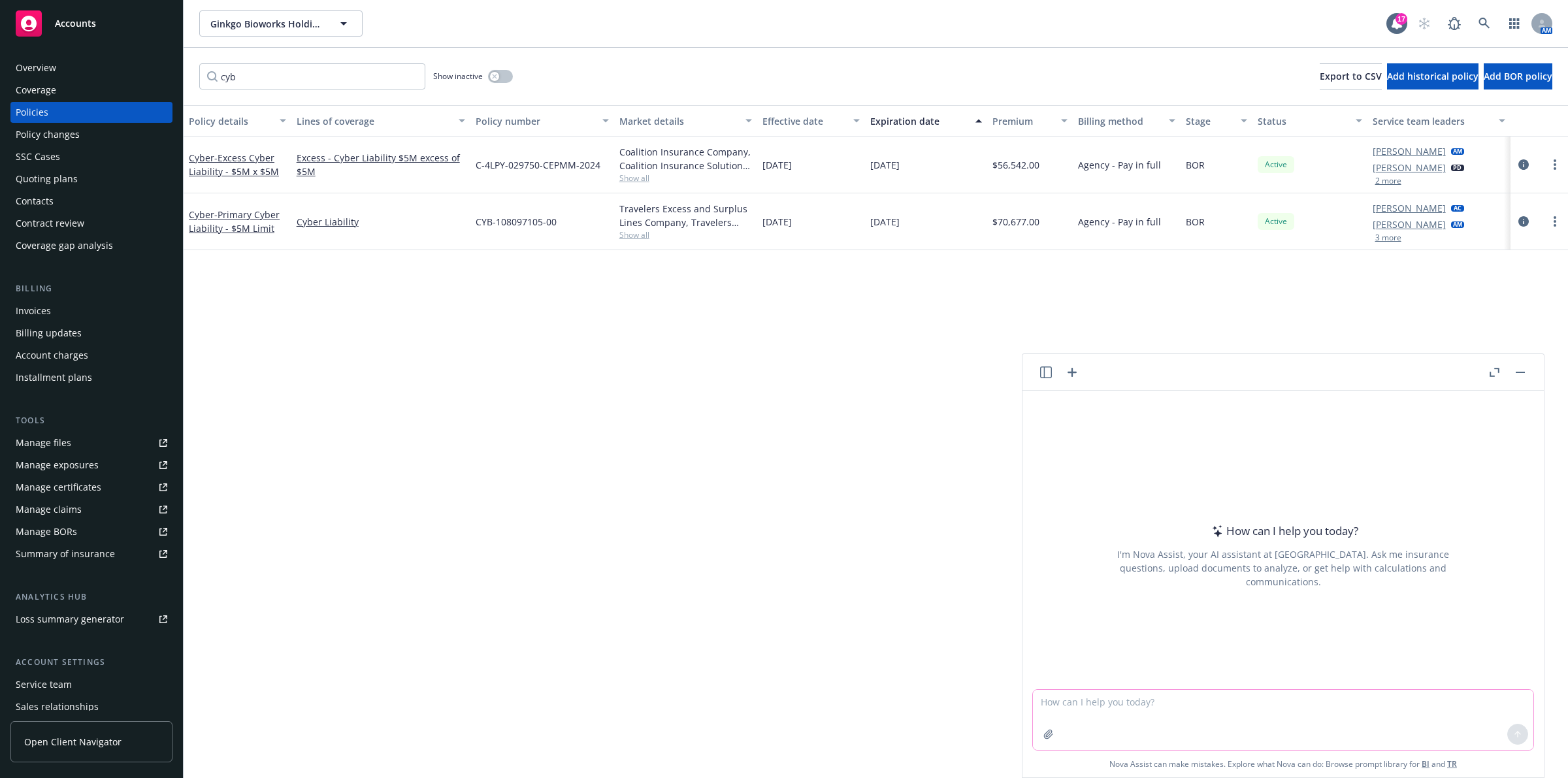
click at [1366, 722] on textarea at bounding box center [1283, 719] width 500 height 60
paste textarea "[URL][DOMAIN_NAME]"
type textarea "what is this companies sic code - [URL][DOMAIN_NAME]"
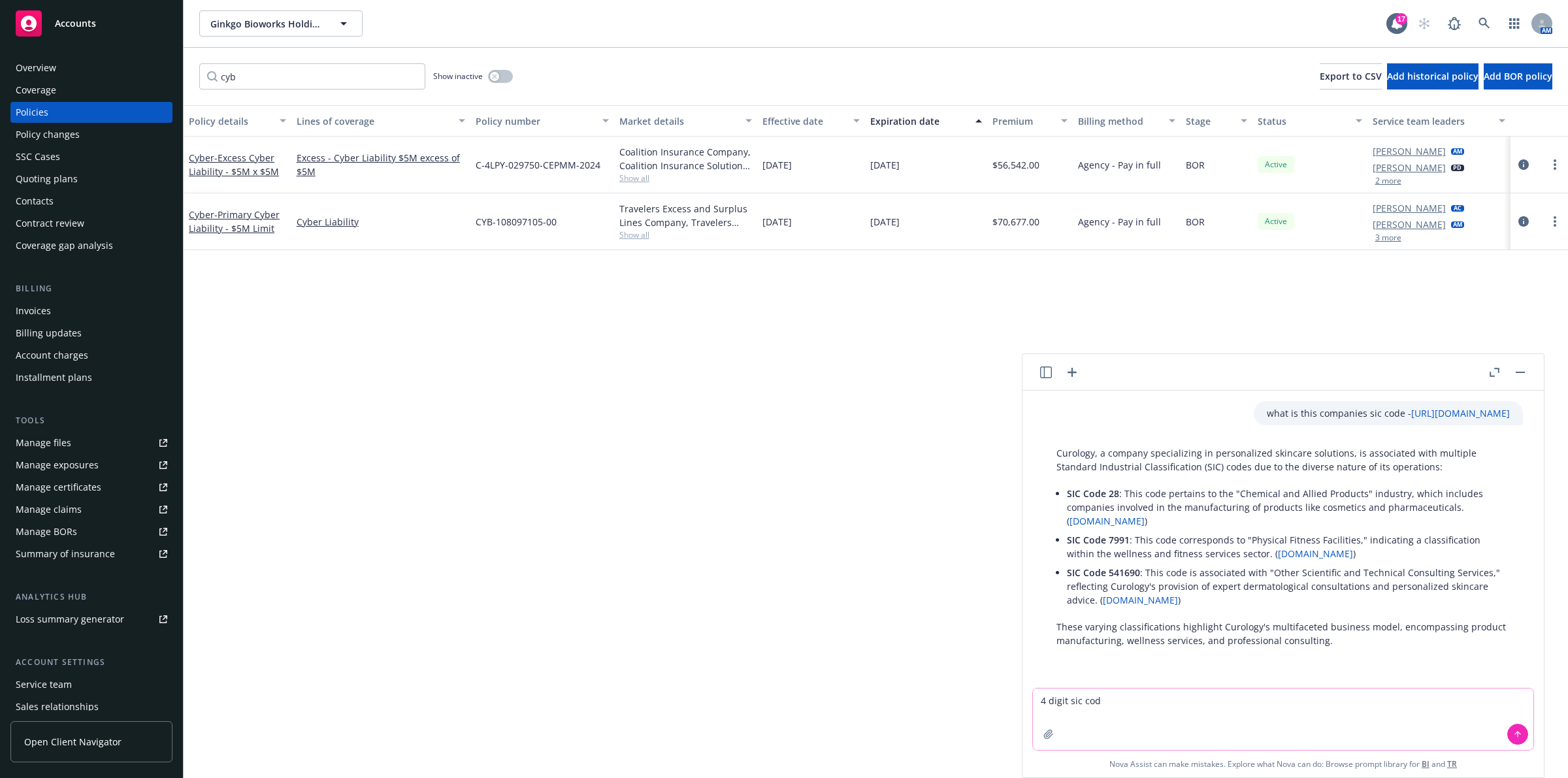
type textarea "4 digit sic code"
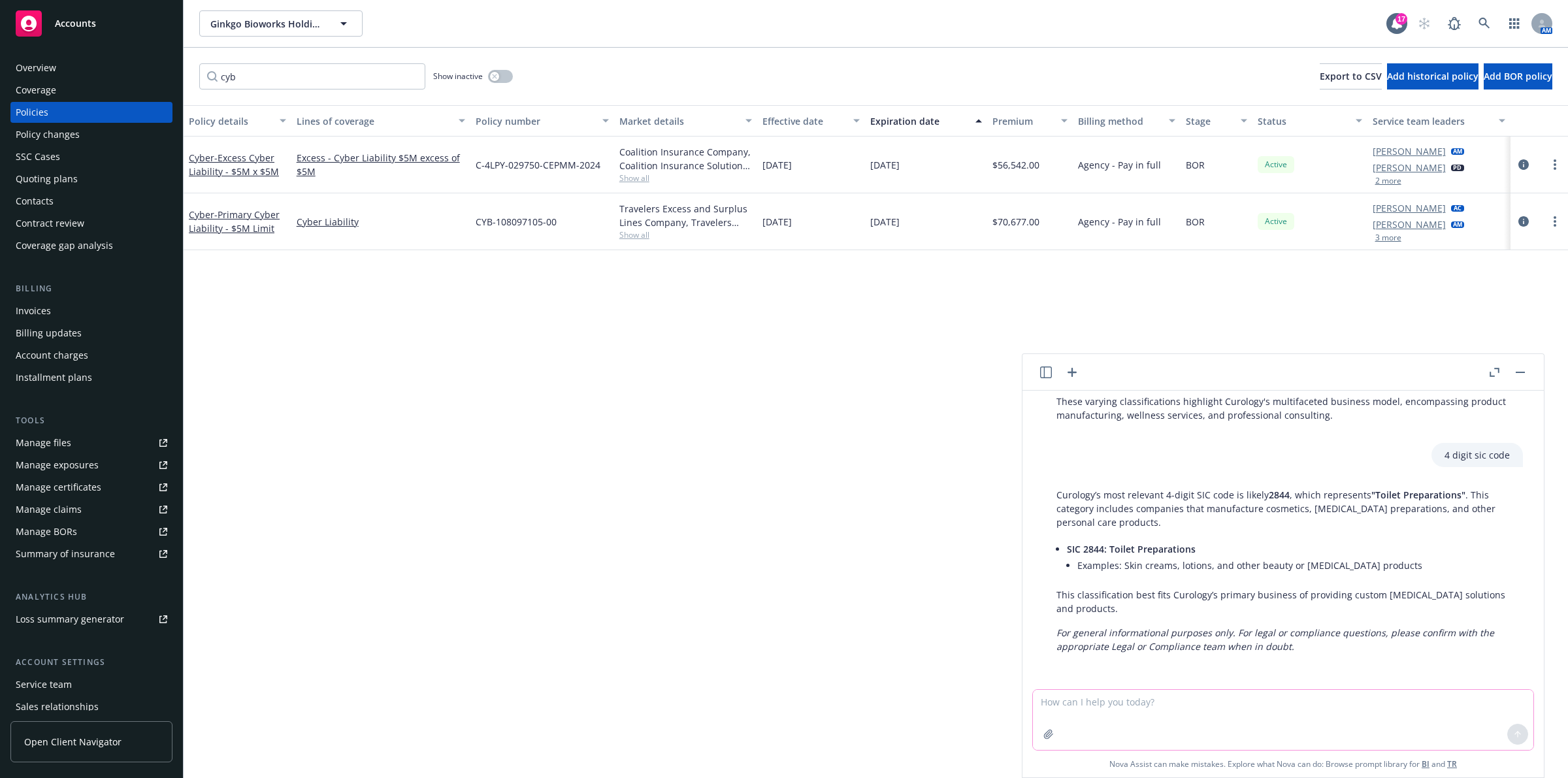
scroll to position [226, 0]
click at [1238, 703] on textarea at bounding box center [1283, 719] width 500 height 60
type textarea "what industry would that fall under?"
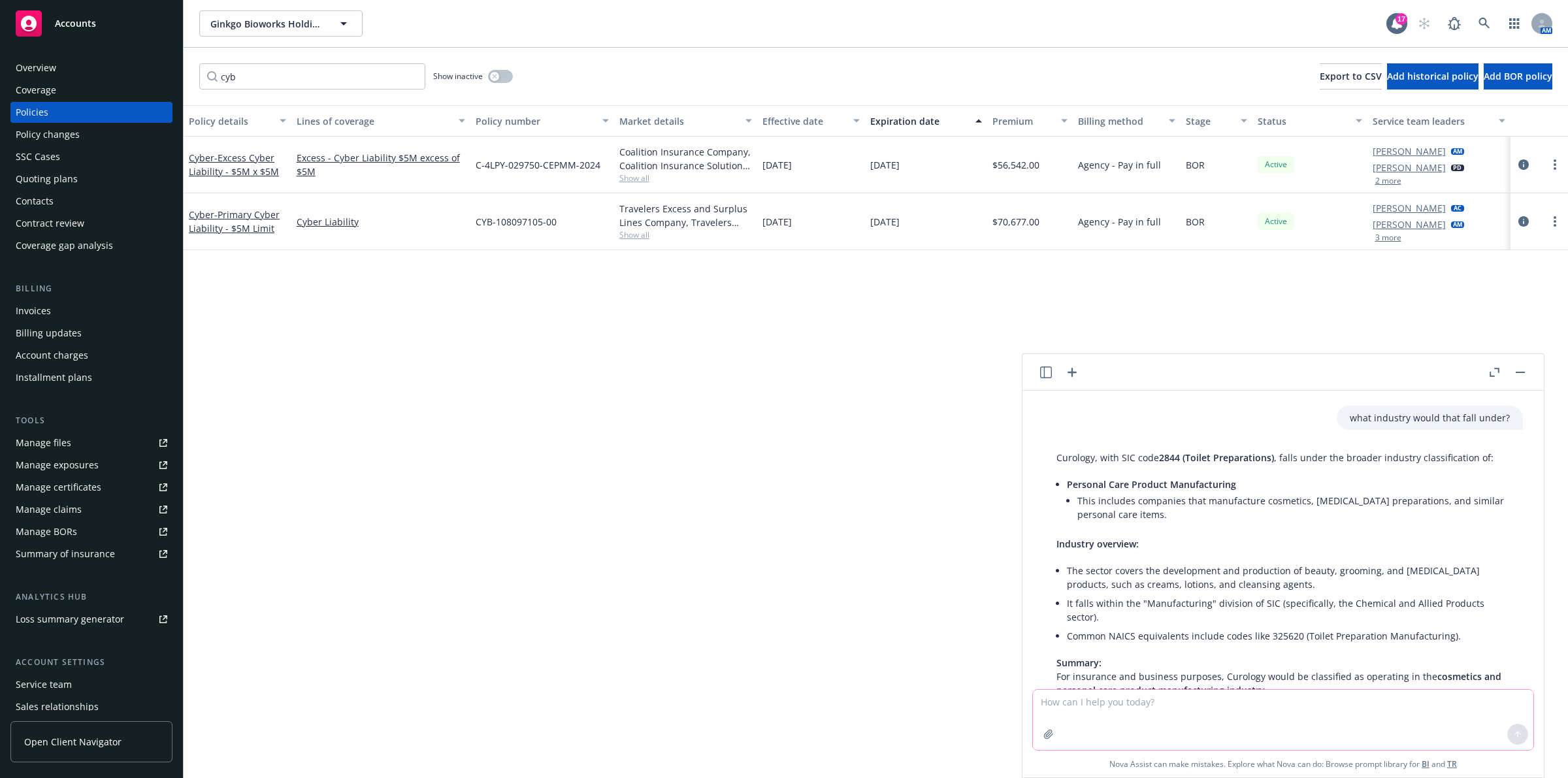
scroll to position [576, 0]
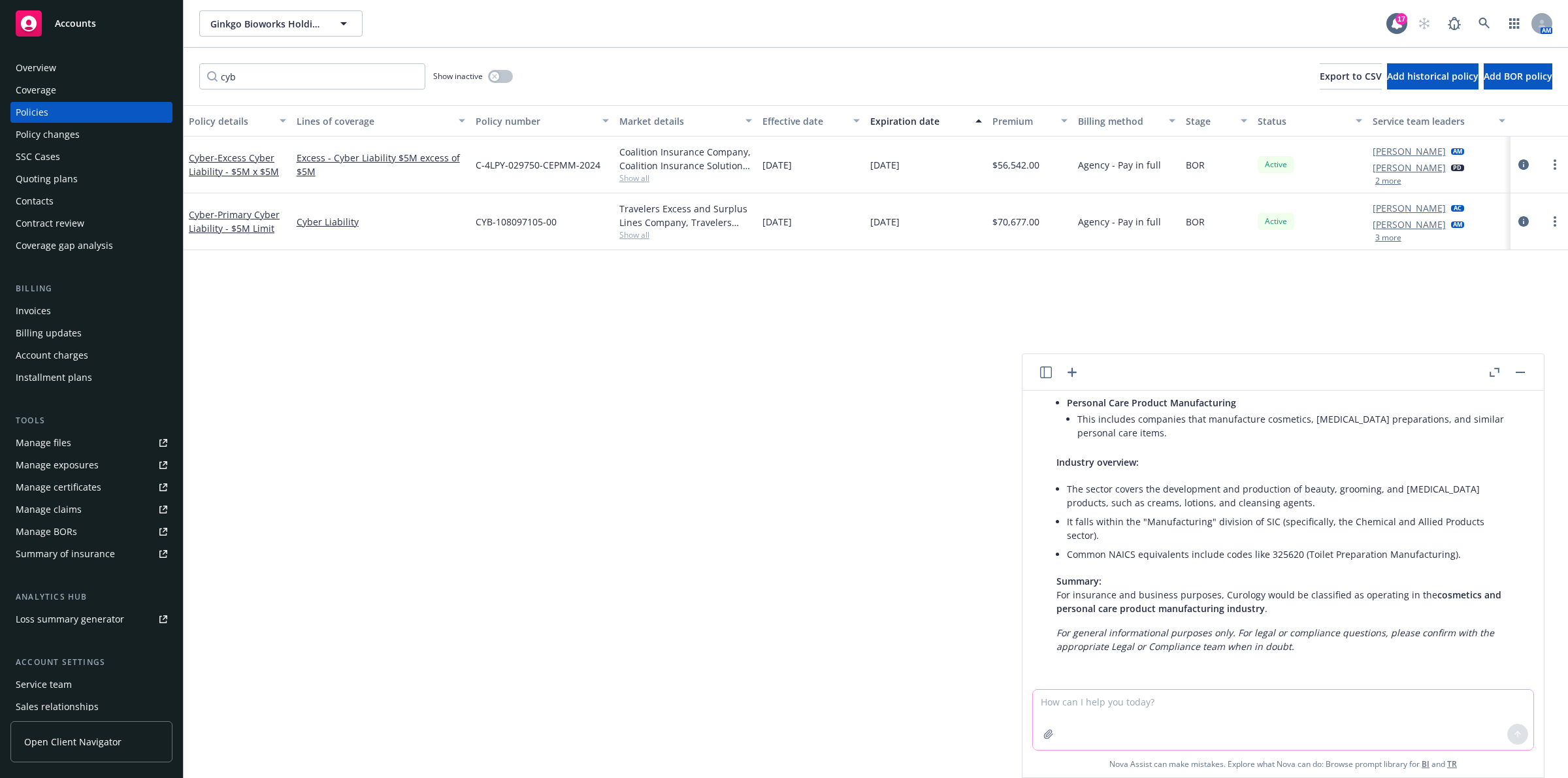
click at [1102, 707] on textarea at bounding box center [1283, 719] width 500 height 60
paste textarea "Curology is a skincare company that provides personalized skincare products and…"
type textarea "what is the sic code of a company withthis description - Curology is a skincare…"
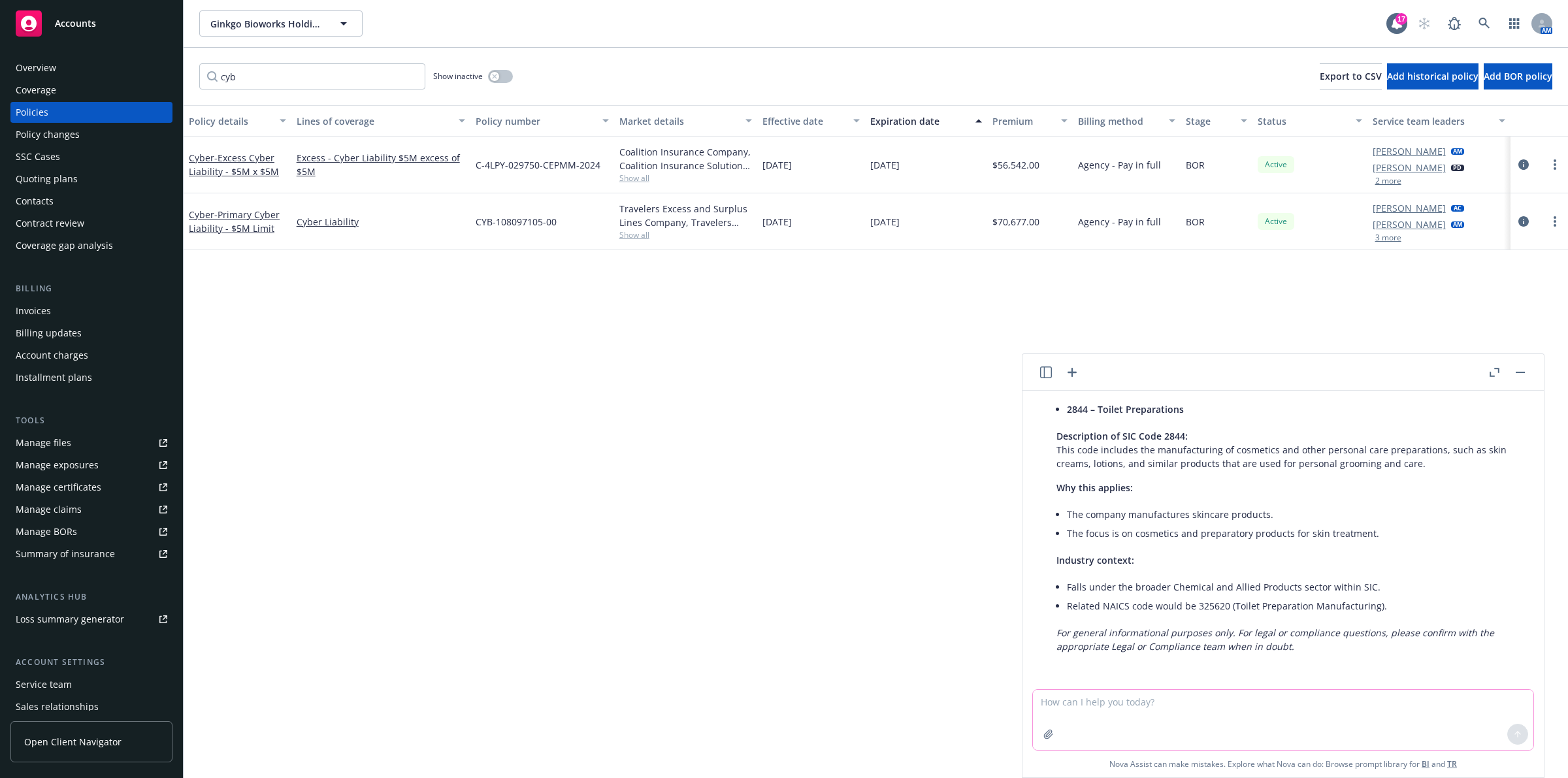
scroll to position [893, 0]
